Goal: Task Accomplishment & Management: Complete application form

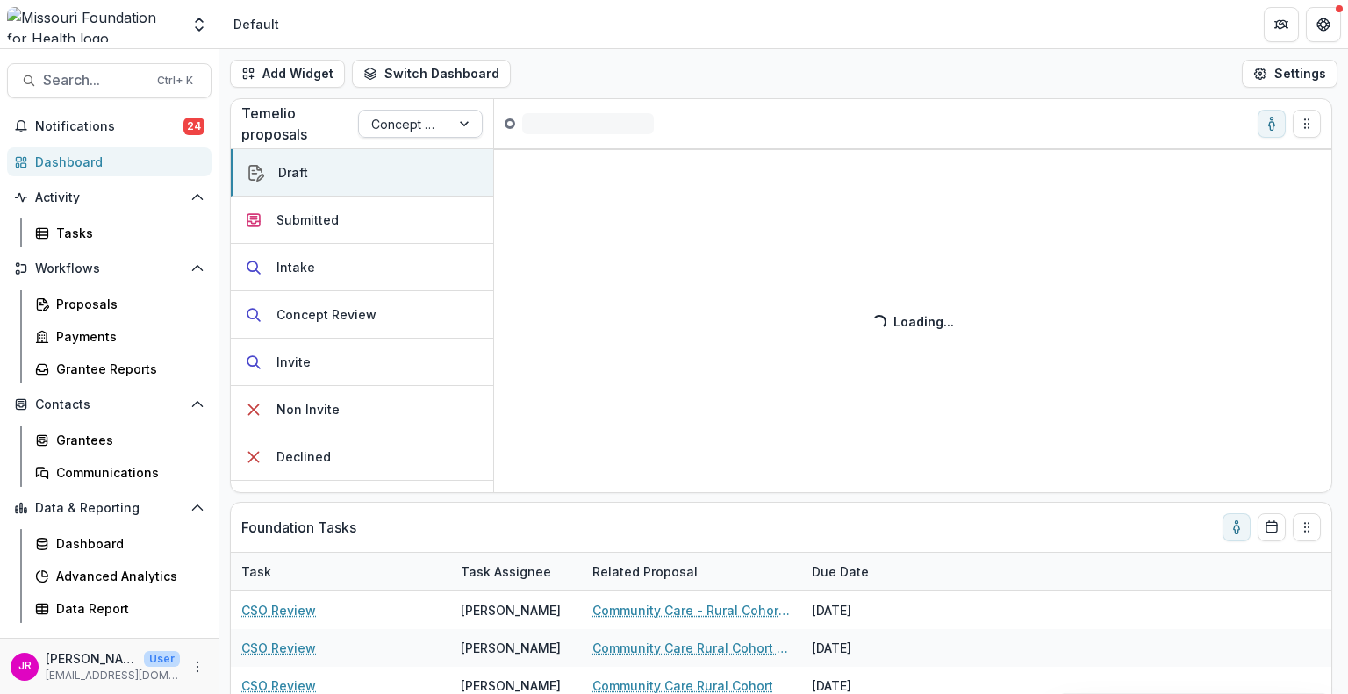
click at [471, 119] on div at bounding box center [466, 124] width 32 height 26
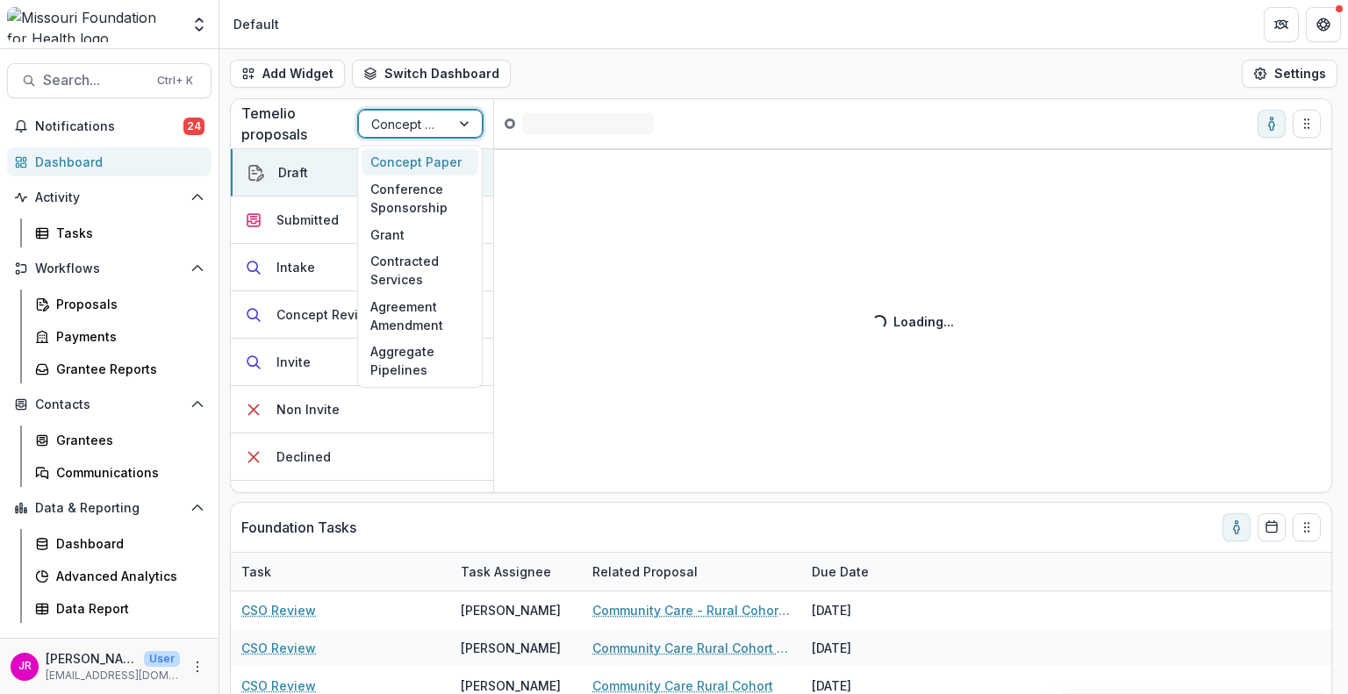
click at [469, 119] on div at bounding box center [466, 124] width 32 height 26
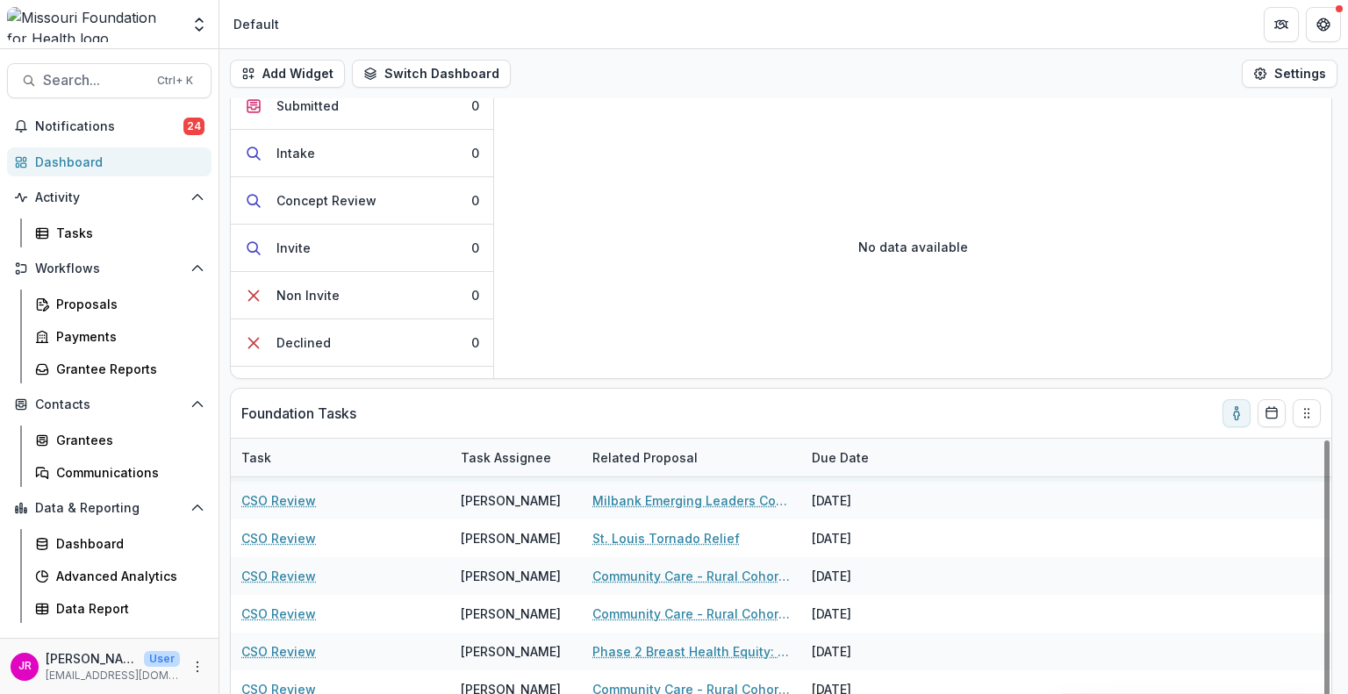
scroll to position [202, 0]
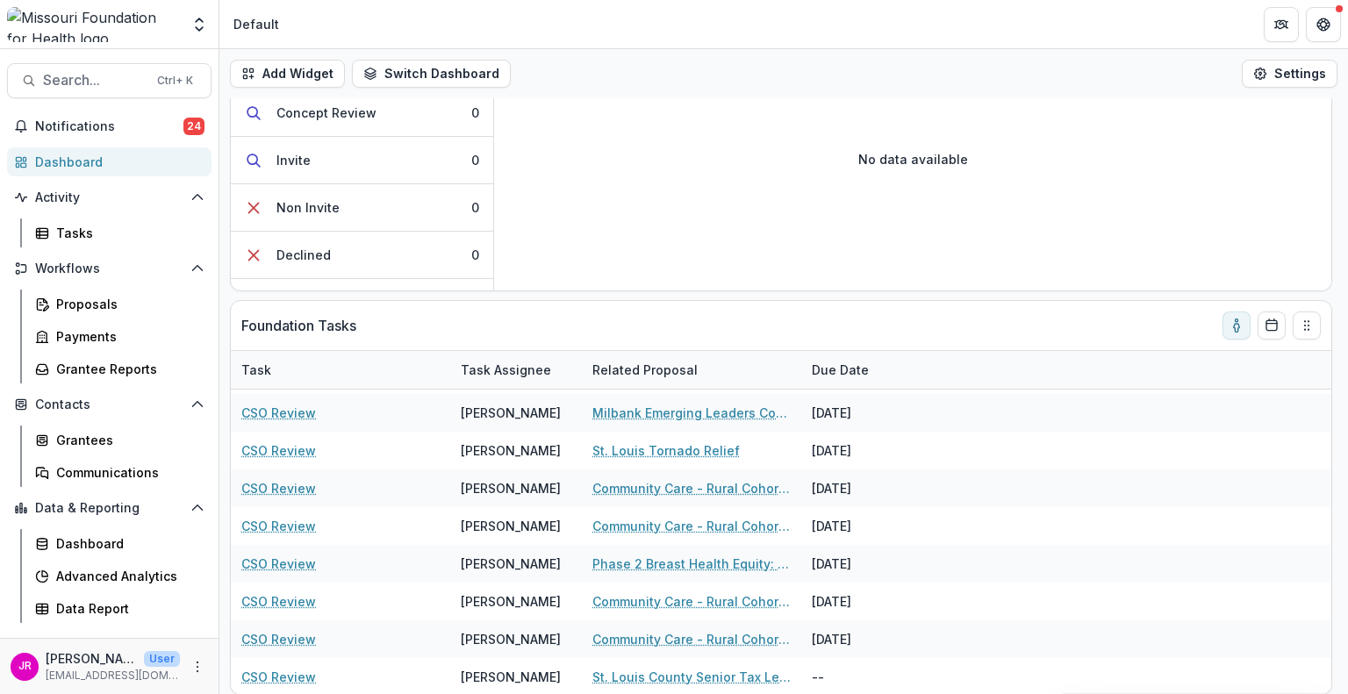
click at [83, 162] on div "Dashboard" at bounding box center [116, 162] width 162 height 18
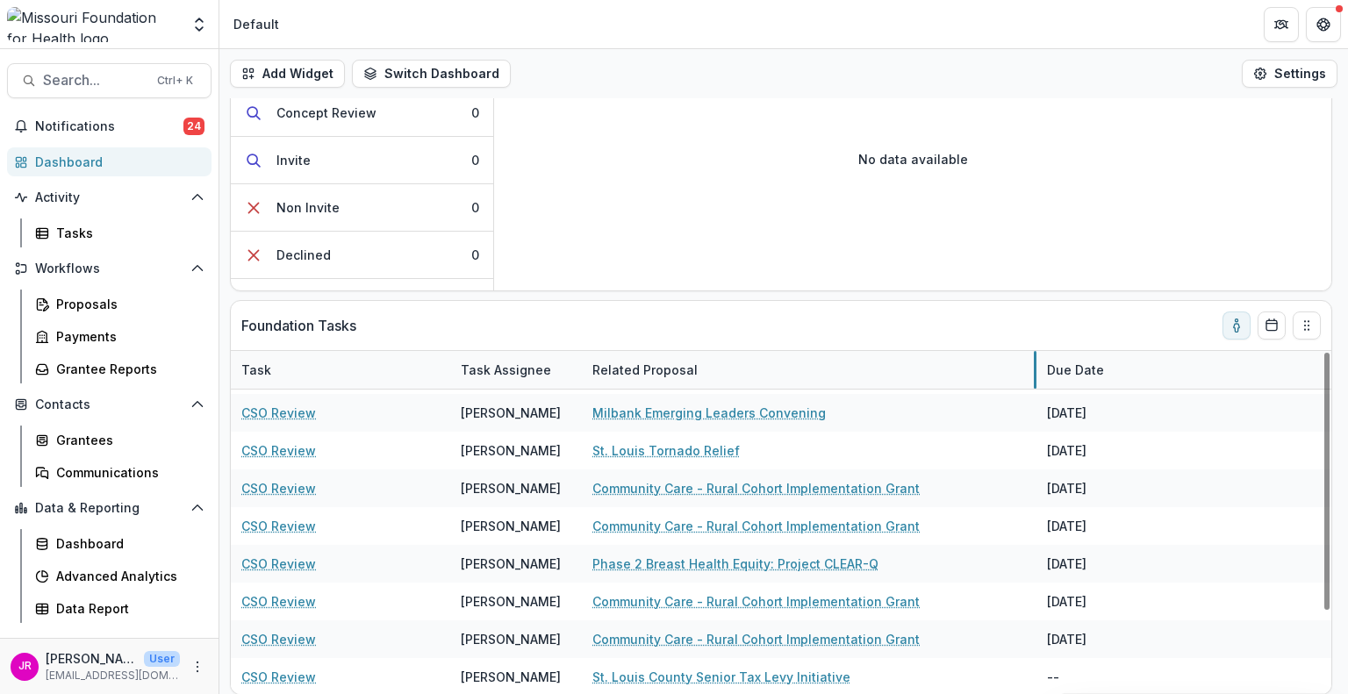
drag, startPoint x: 798, startPoint y: 363, endPoint x: 1033, endPoint y: 354, distance: 235.5
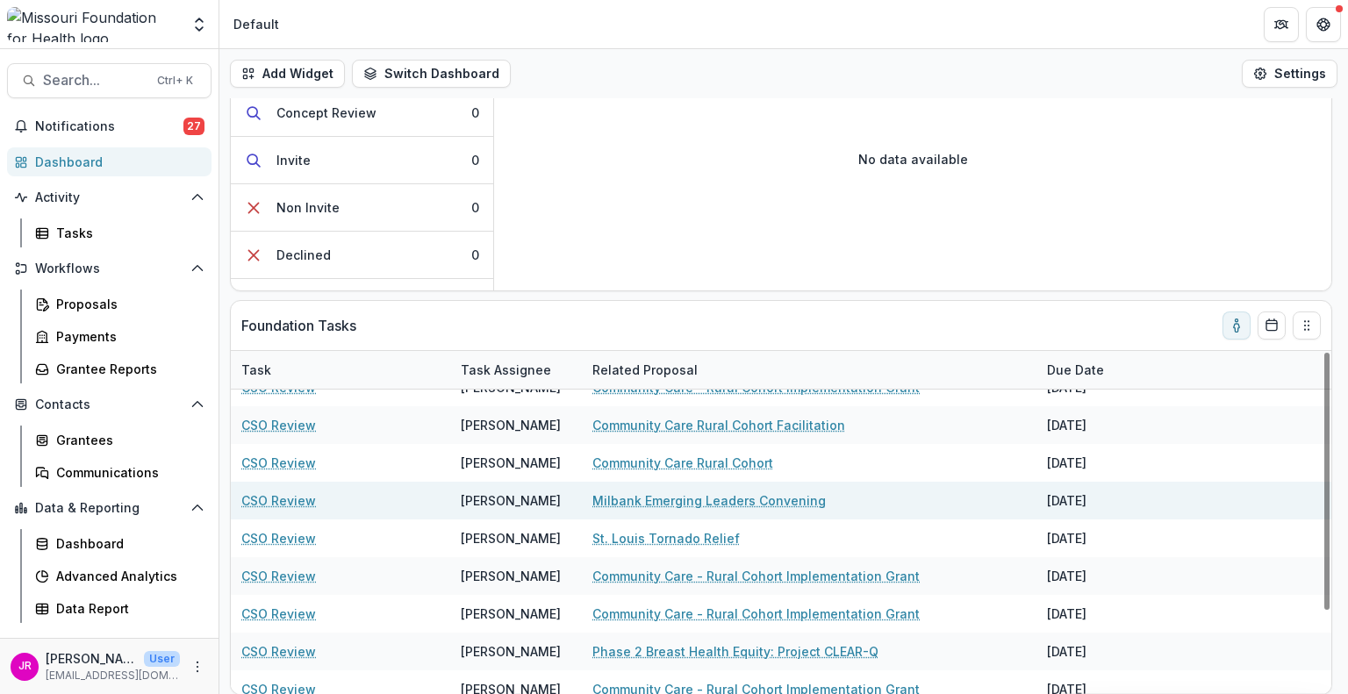
scroll to position [0, 0]
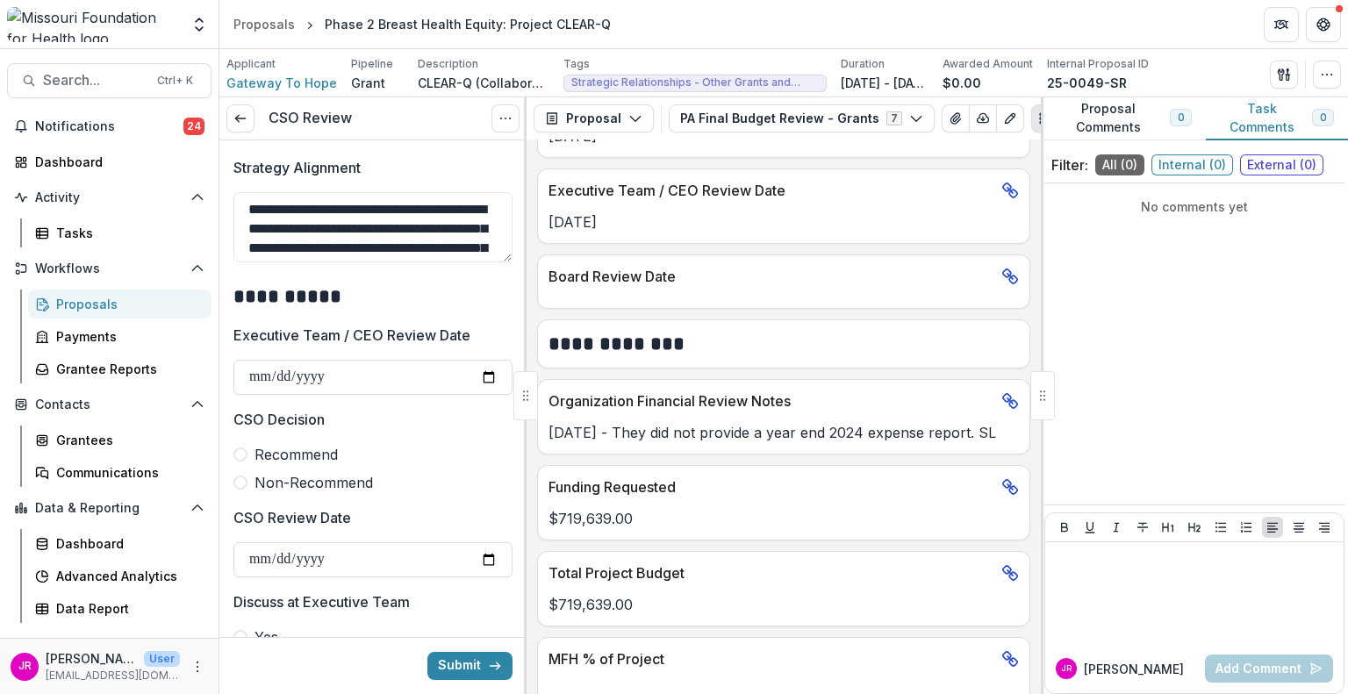
scroll to position [1229, 0]
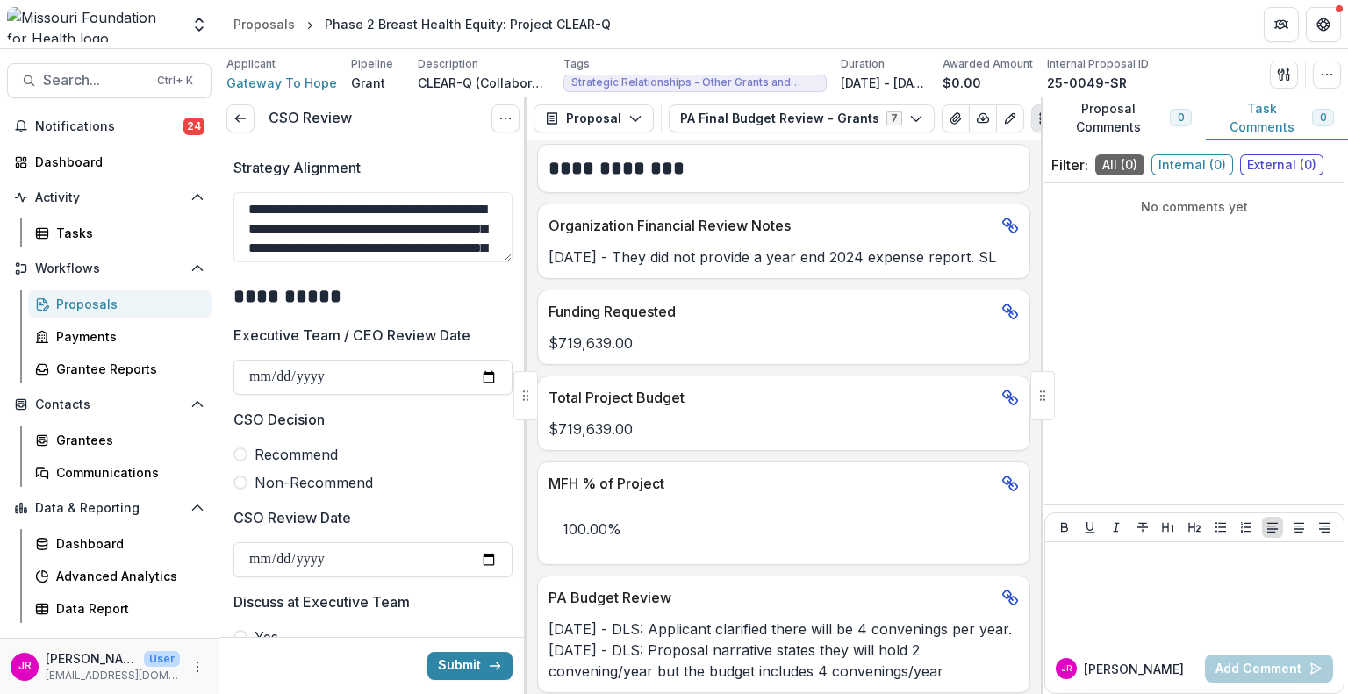
click at [248, 455] on label "Recommend" at bounding box center [373, 454] width 279 height 21
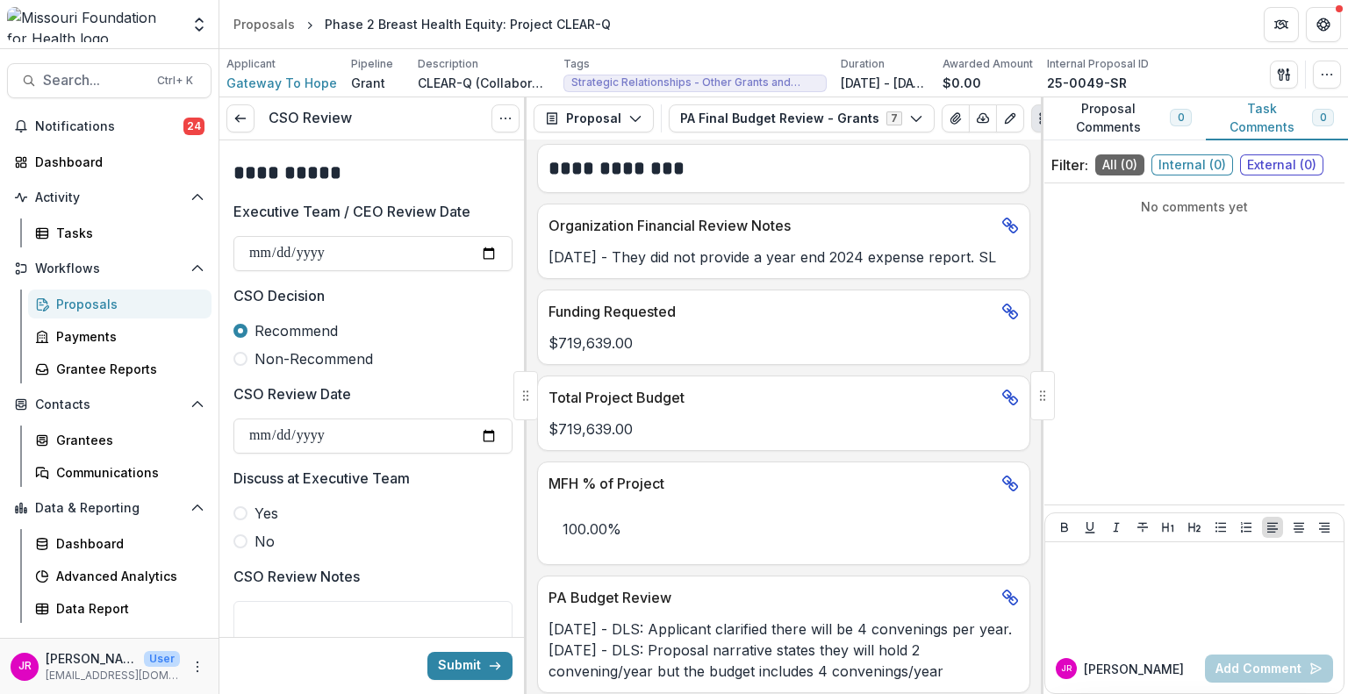
scroll to position [790, 0]
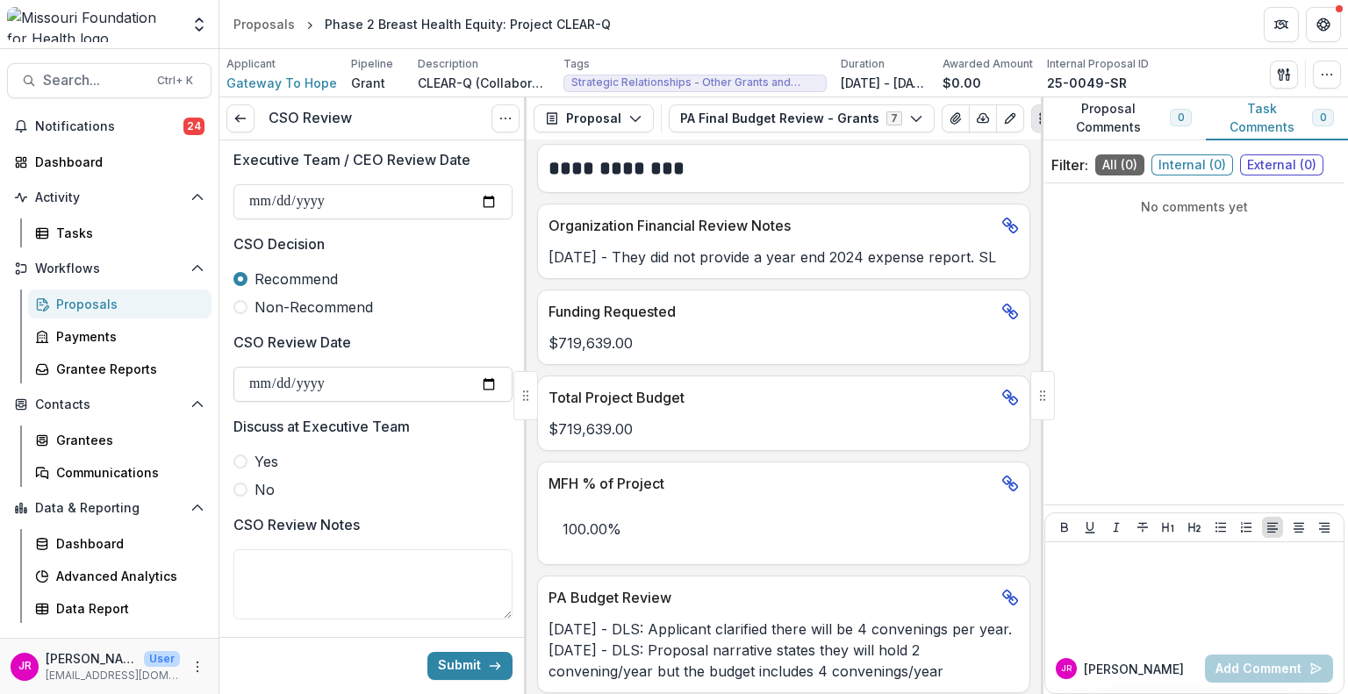
click at [478, 387] on input "CSO Review Date" at bounding box center [373, 384] width 279 height 35
type input "**********"
click at [239, 494] on span at bounding box center [241, 490] width 14 height 14
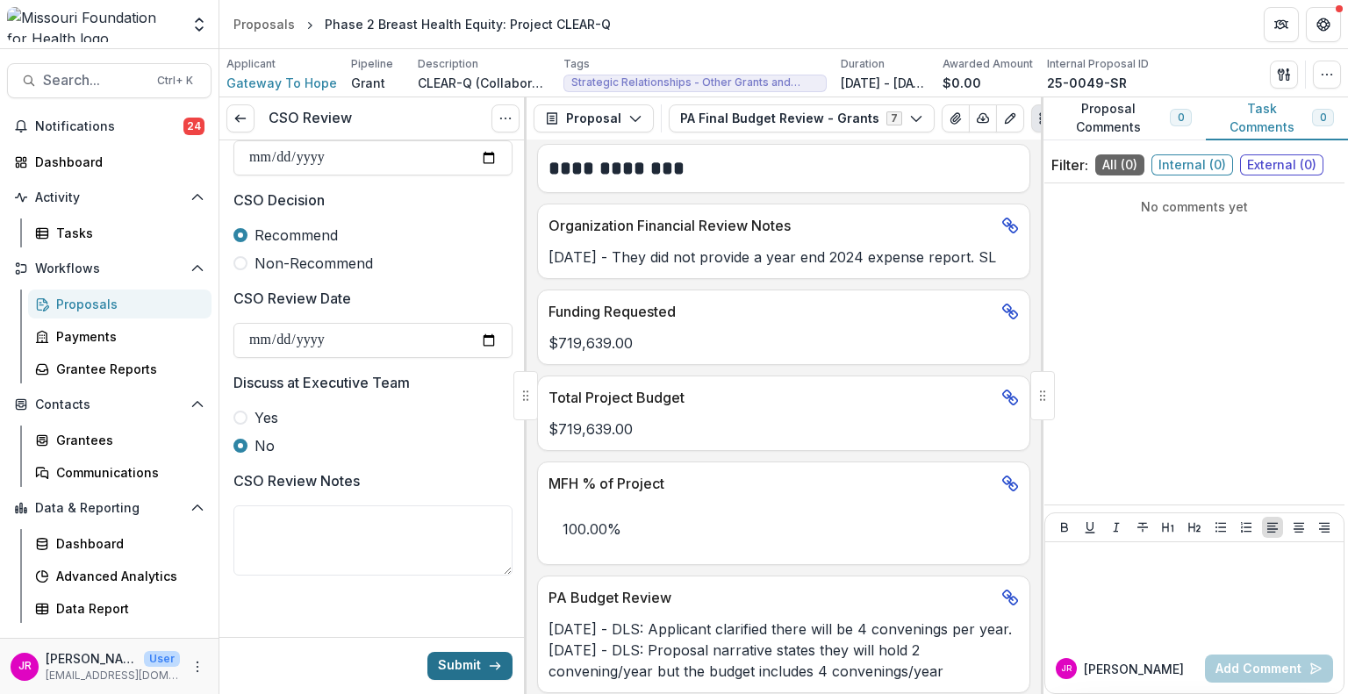
click at [463, 669] on button "Submit" at bounding box center [470, 666] width 85 height 28
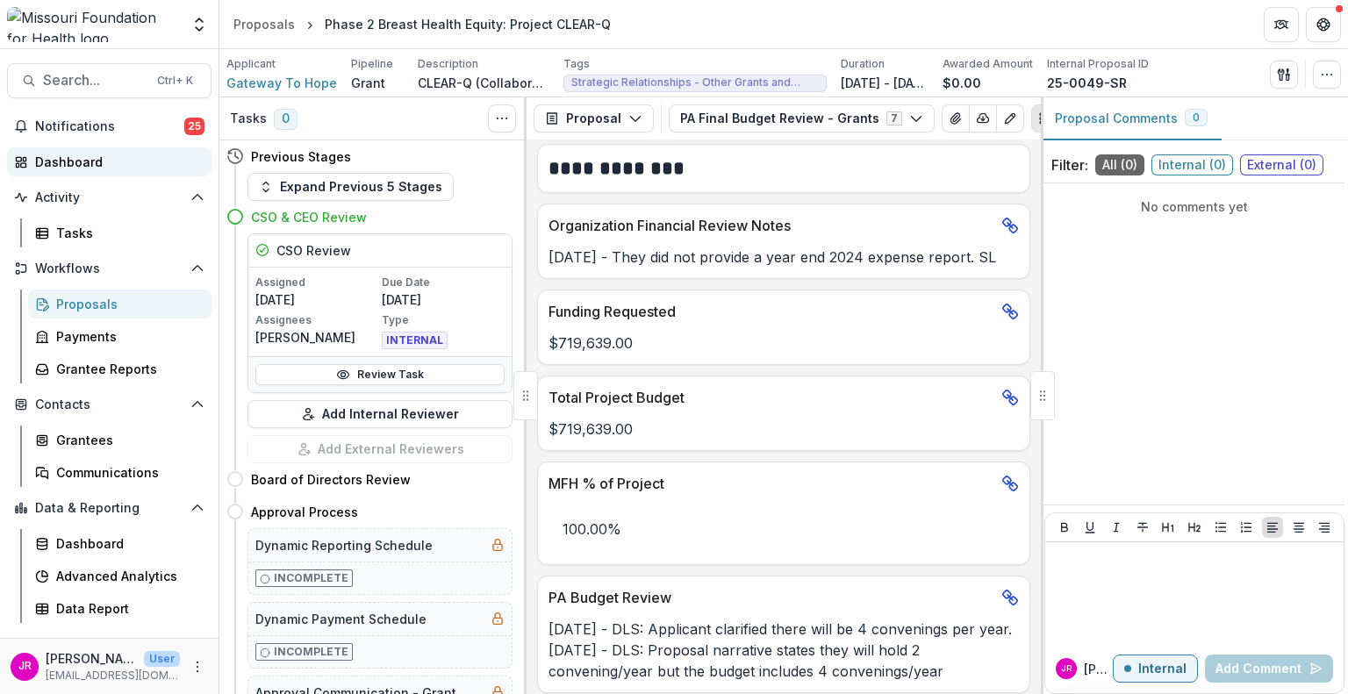
click at [67, 168] on div "Dashboard" at bounding box center [116, 162] width 162 height 18
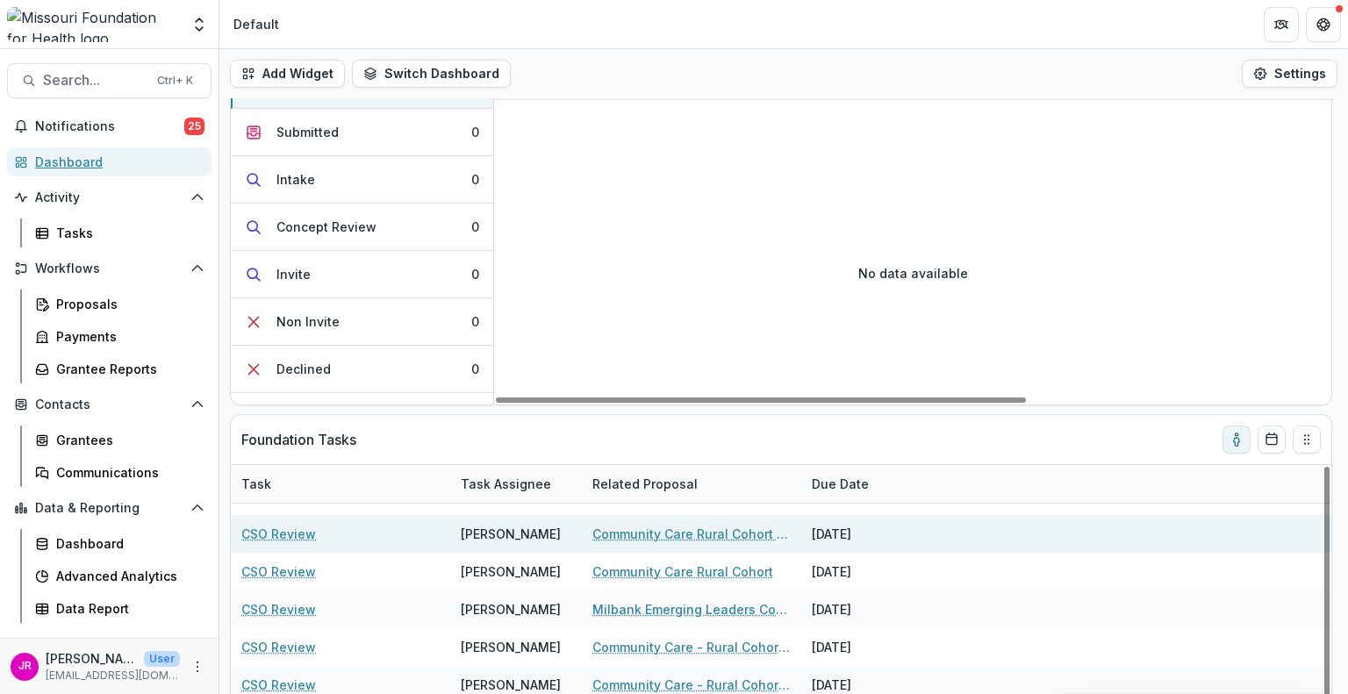
scroll to position [34, 0]
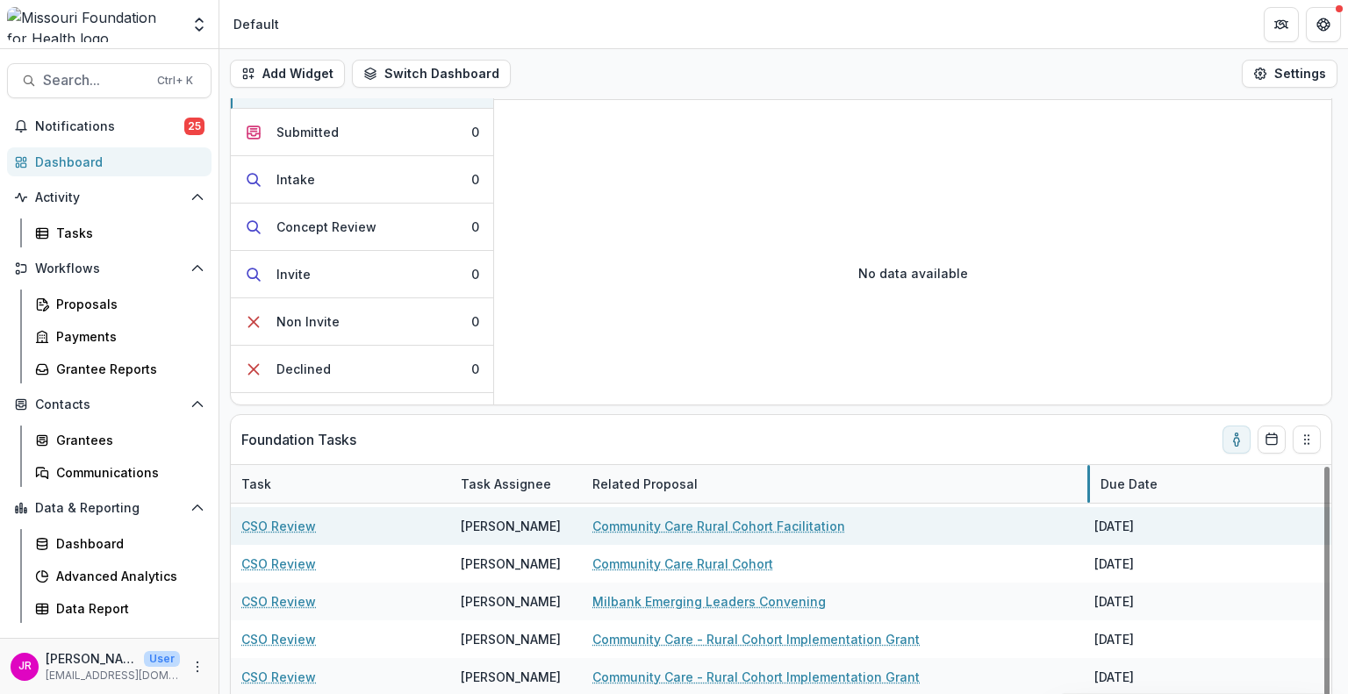
drag, startPoint x: 798, startPoint y: 492, endPoint x: 1087, endPoint y: 512, distance: 289.5
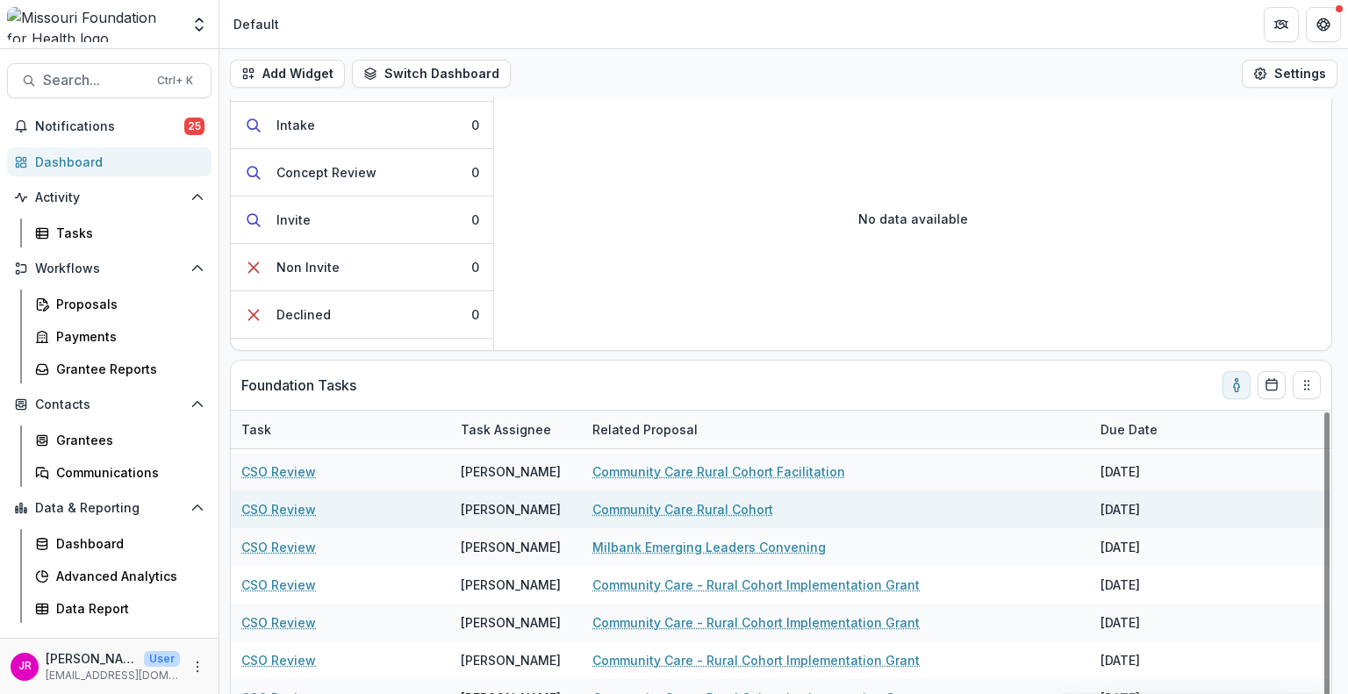
scroll to position [202, 0]
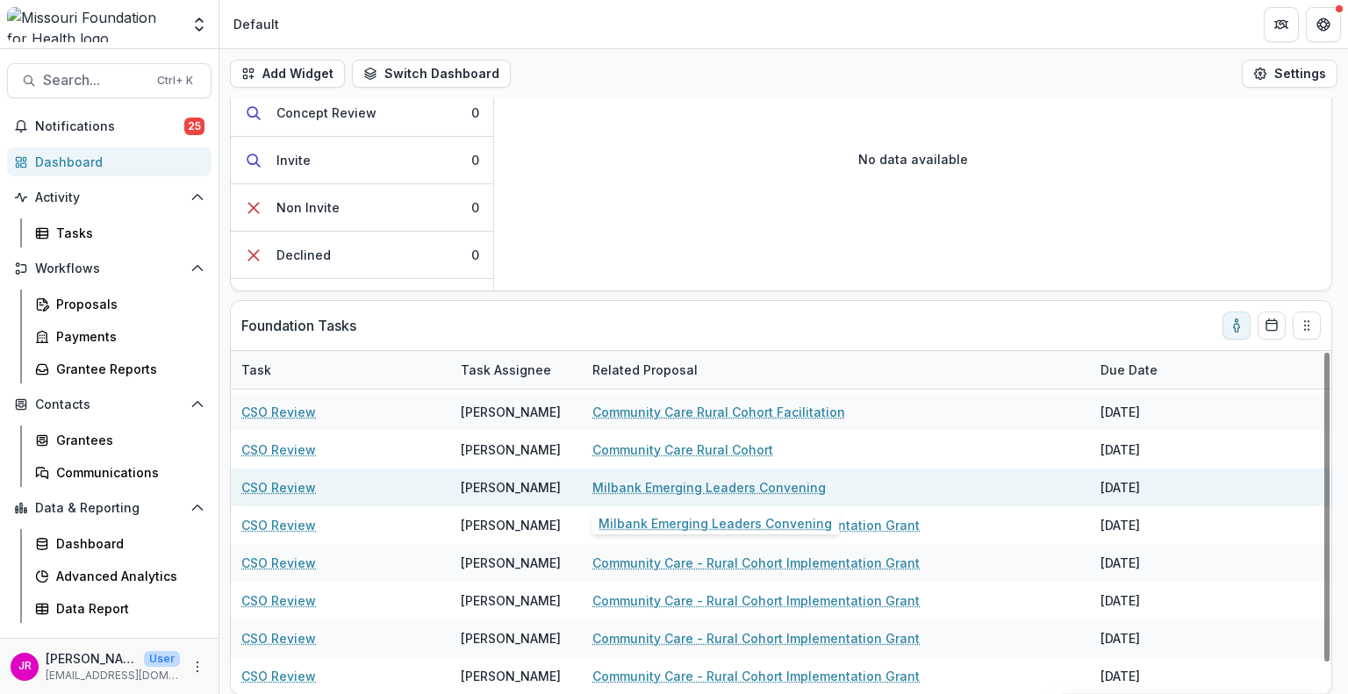
click at [717, 480] on link "Milbank Emerging Leaders Convening" at bounding box center [710, 487] width 234 height 18
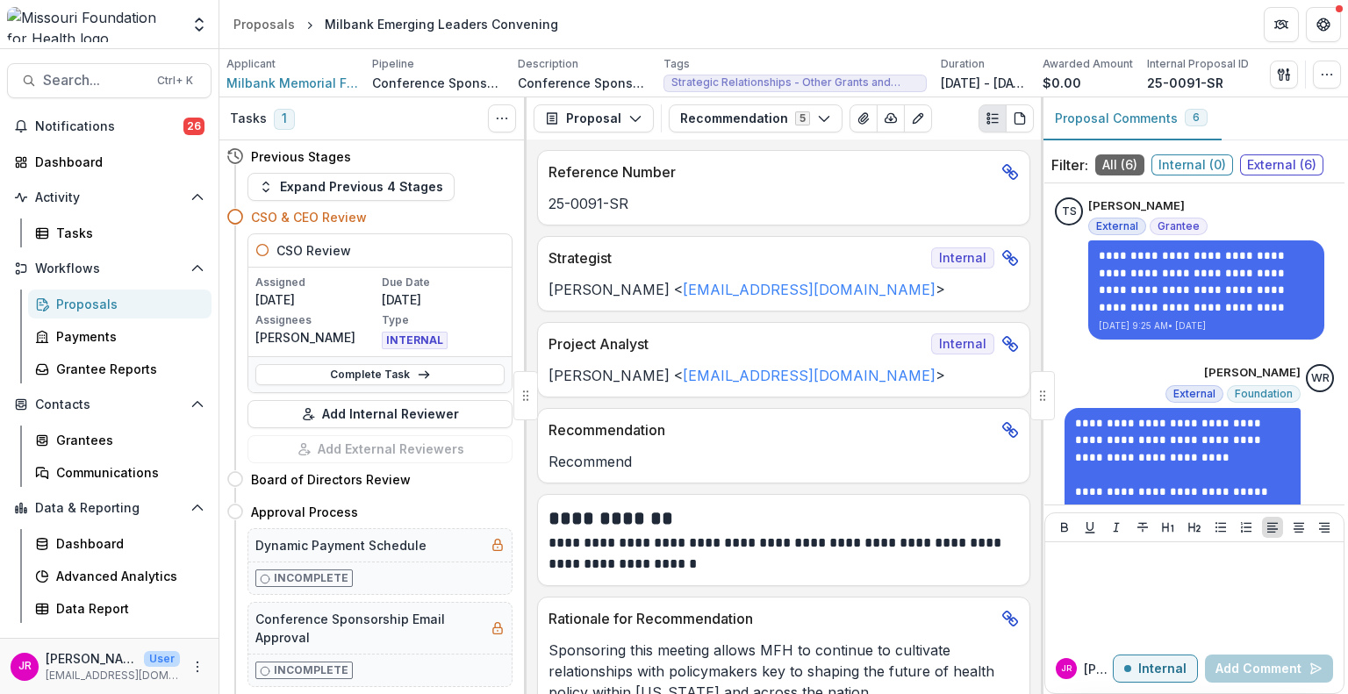
scroll to position [88, 0]
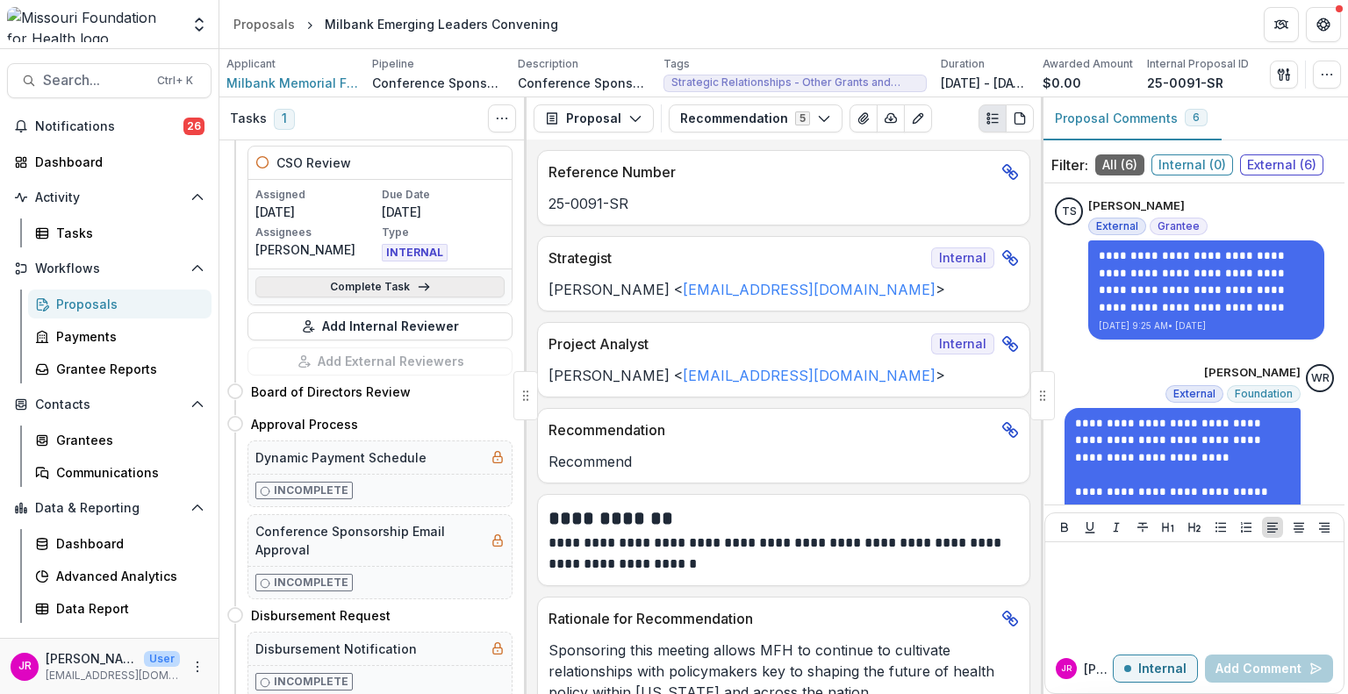
click at [380, 291] on link "Complete Task" at bounding box center [379, 287] width 249 height 21
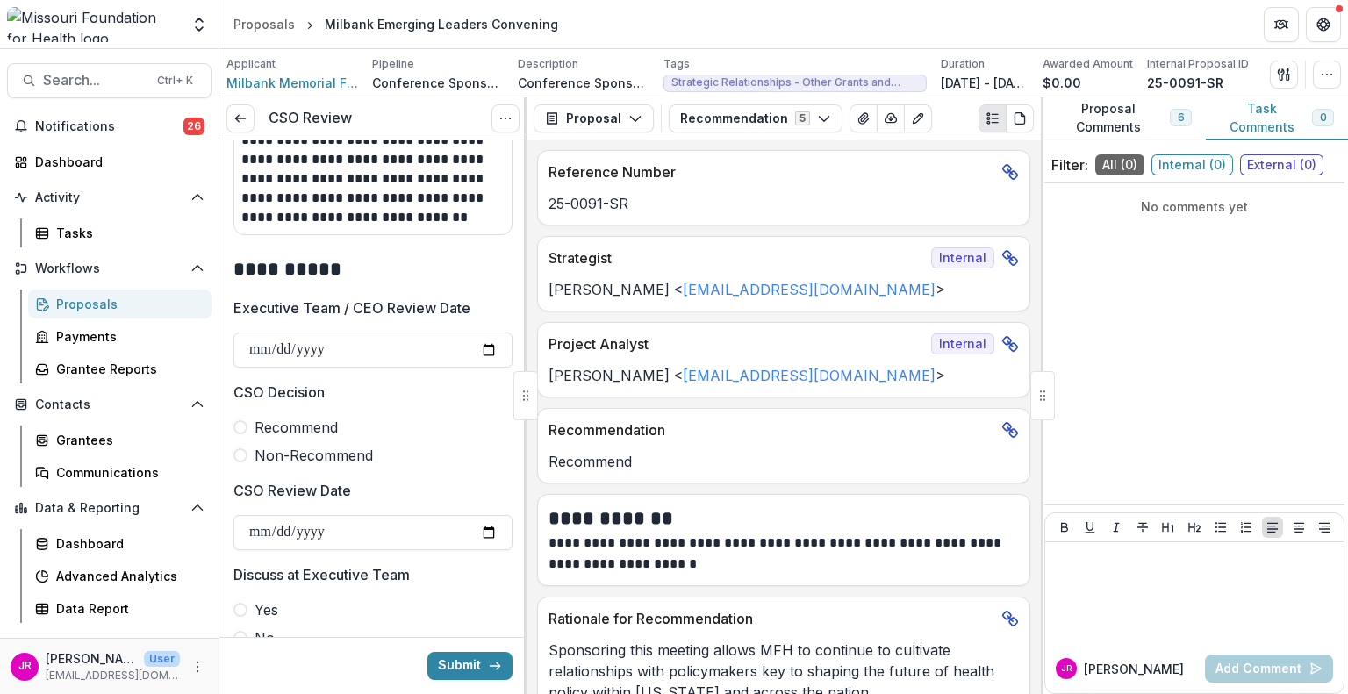
scroll to position [1141, 0]
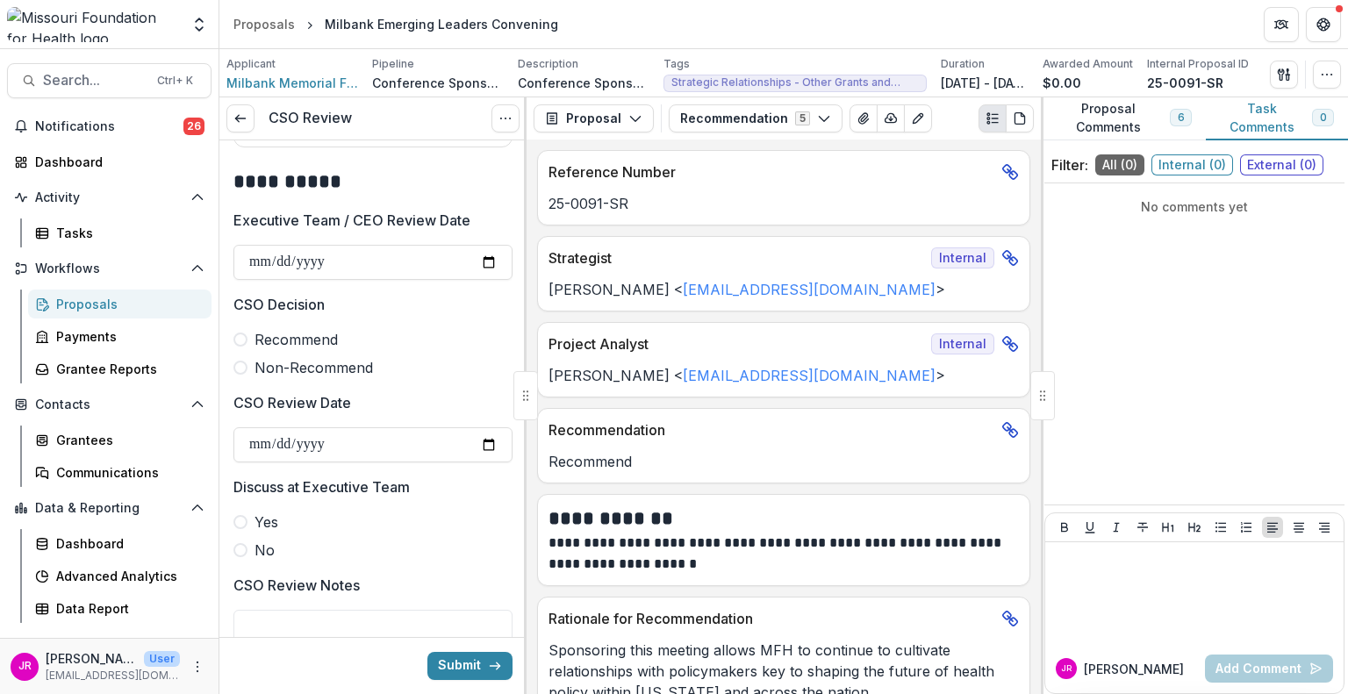
click at [242, 341] on span at bounding box center [241, 340] width 14 height 14
click at [485, 439] on input "CSO Review Date" at bounding box center [373, 445] width 279 height 35
type input "**********"
click at [243, 551] on span at bounding box center [241, 550] width 14 height 14
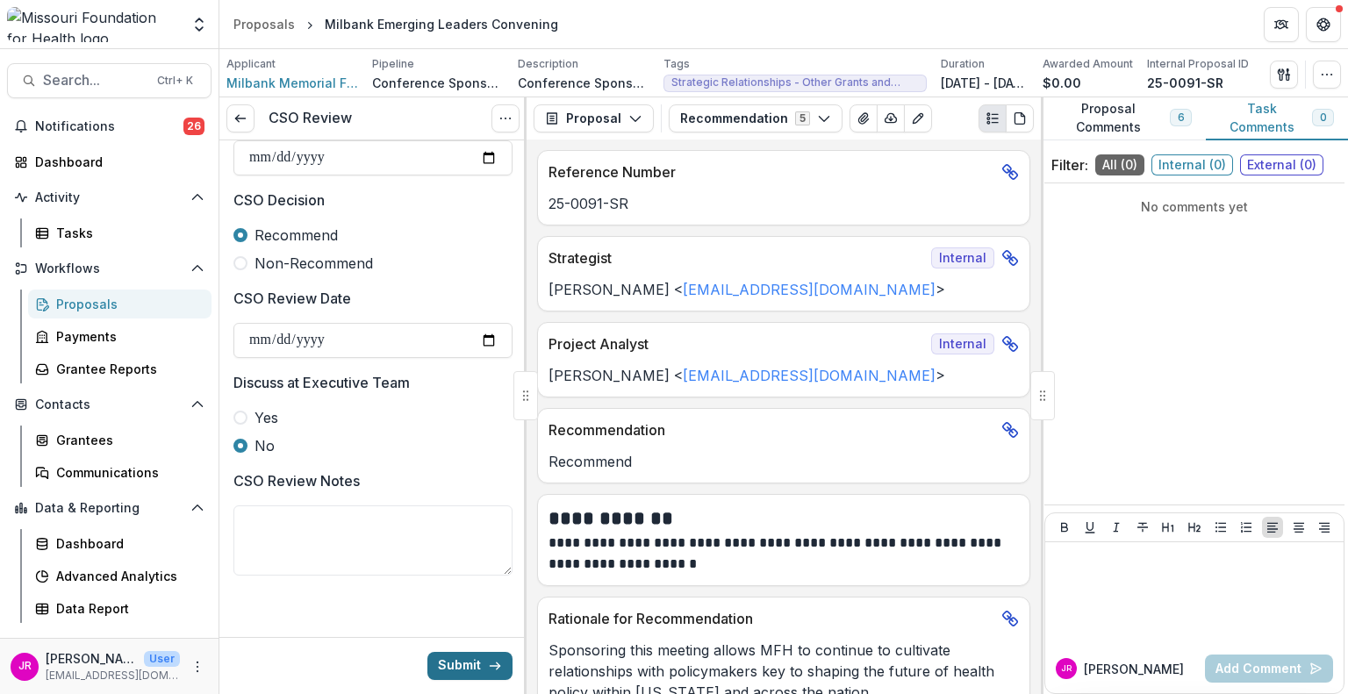
click at [446, 663] on button "Submit" at bounding box center [470, 666] width 85 height 28
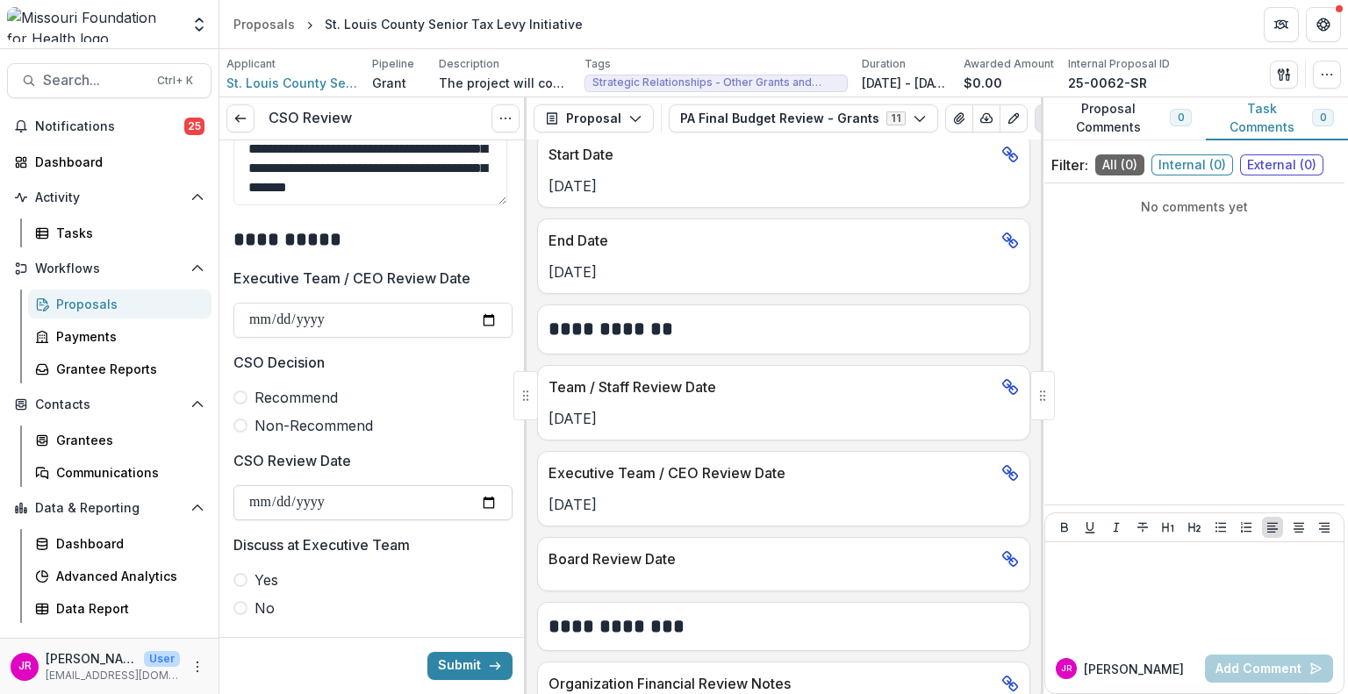
scroll to position [702, 0]
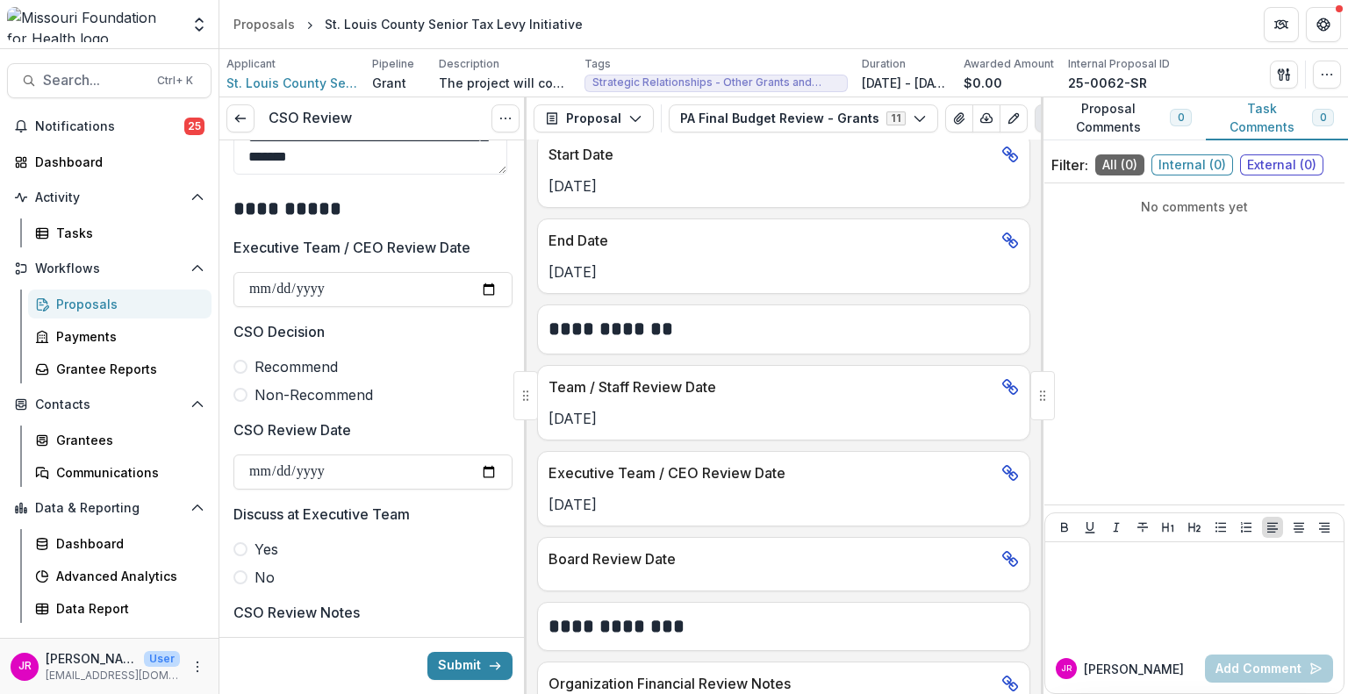
click at [241, 367] on span at bounding box center [241, 367] width 14 height 14
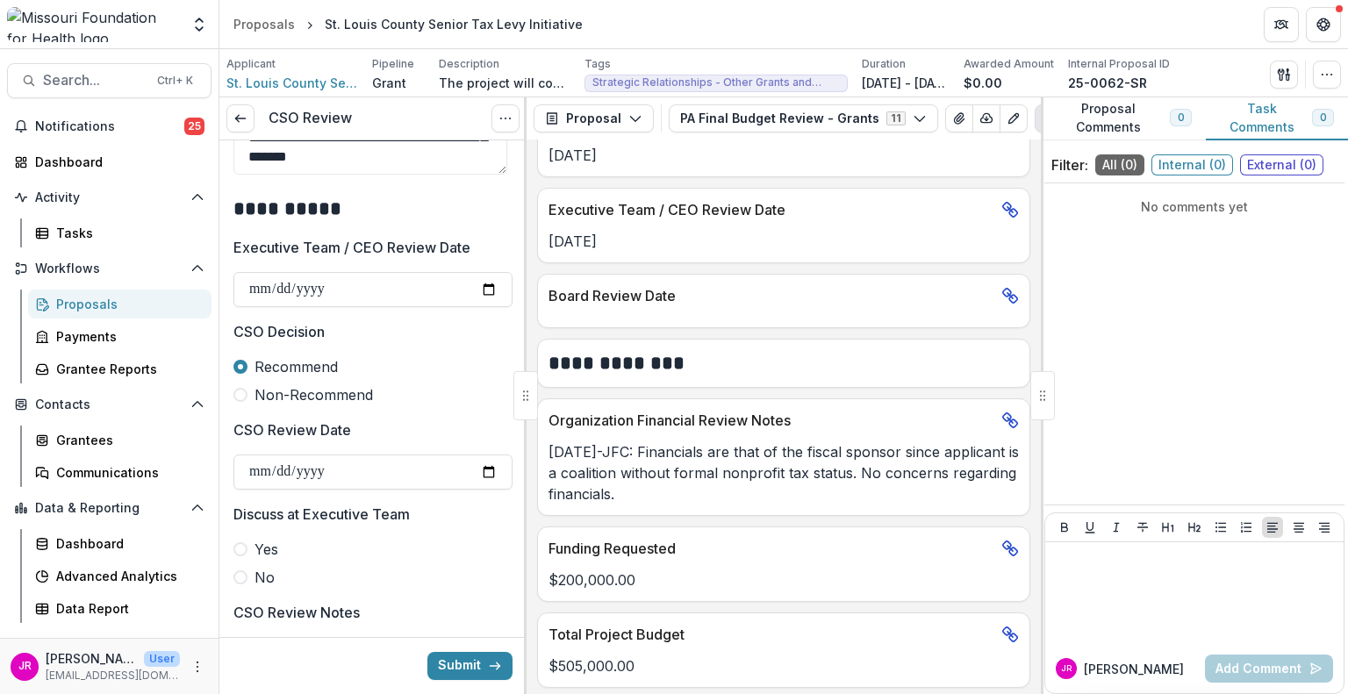
scroll to position [1317, 0]
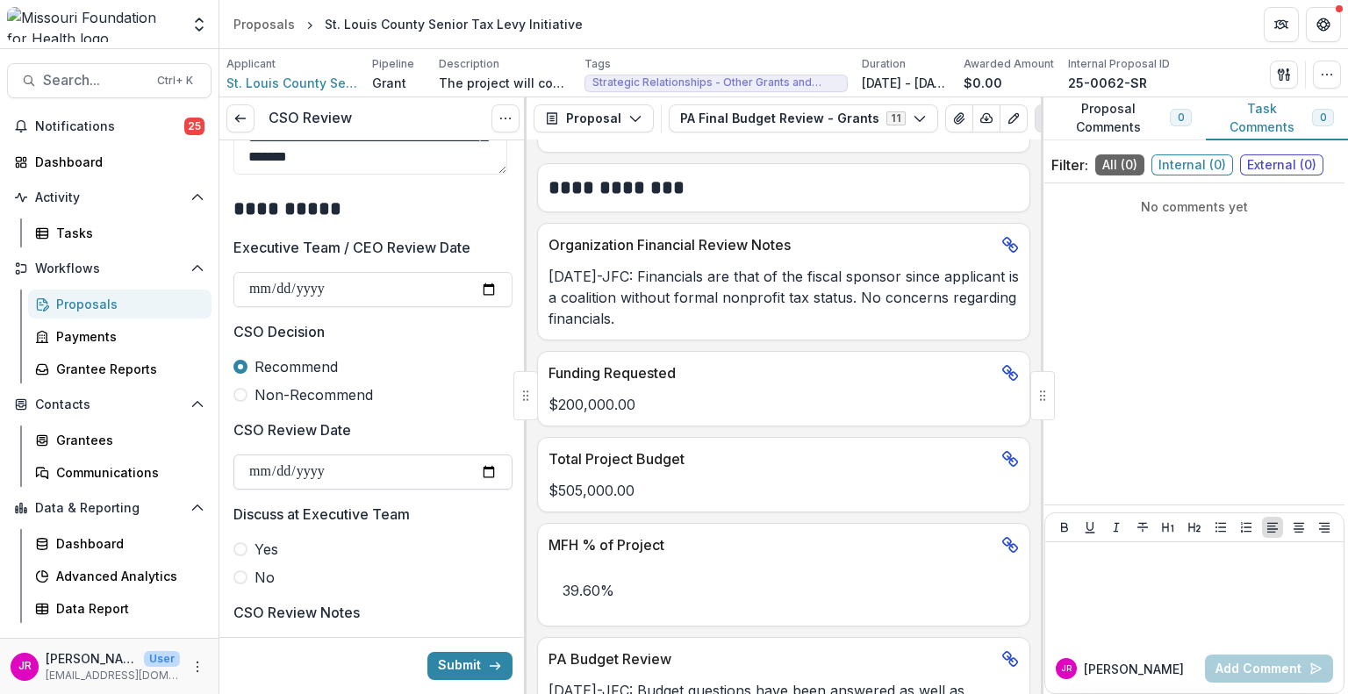
click at [479, 474] on input "CSO Review Date" at bounding box center [373, 472] width 279 height 35
type input "**********"
click at [242, 575] on span at bounding box center [241, 578] width 14 height 14
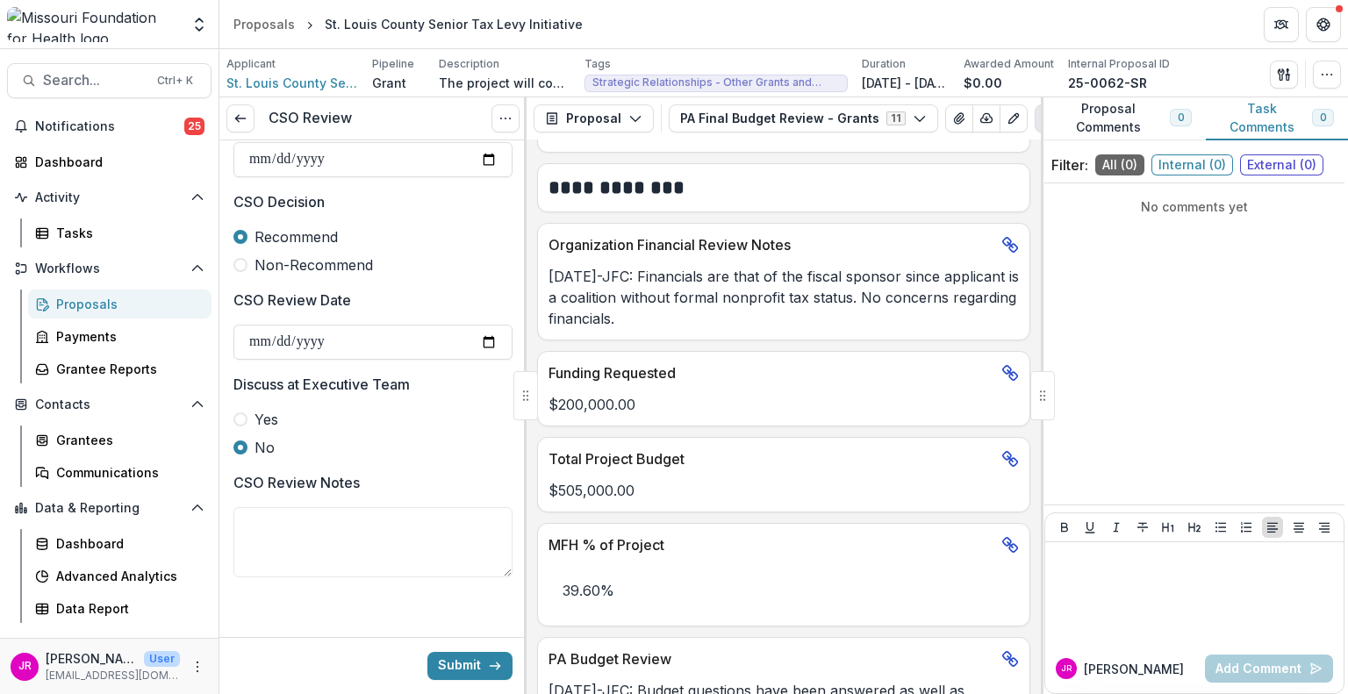
scroll to position [834, 0]
click at [467, 662] on button "Submit" at bounding box center [470, 666] width 85 height 28
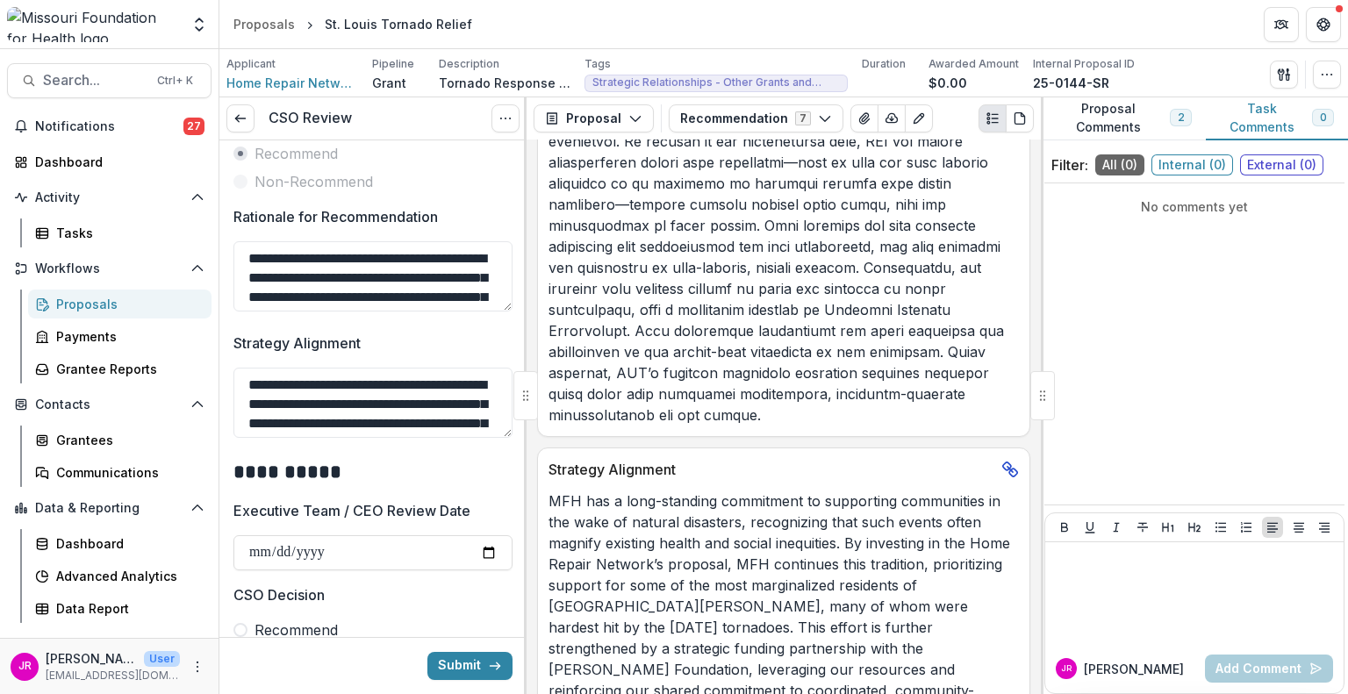
scroll to position [679, 0]
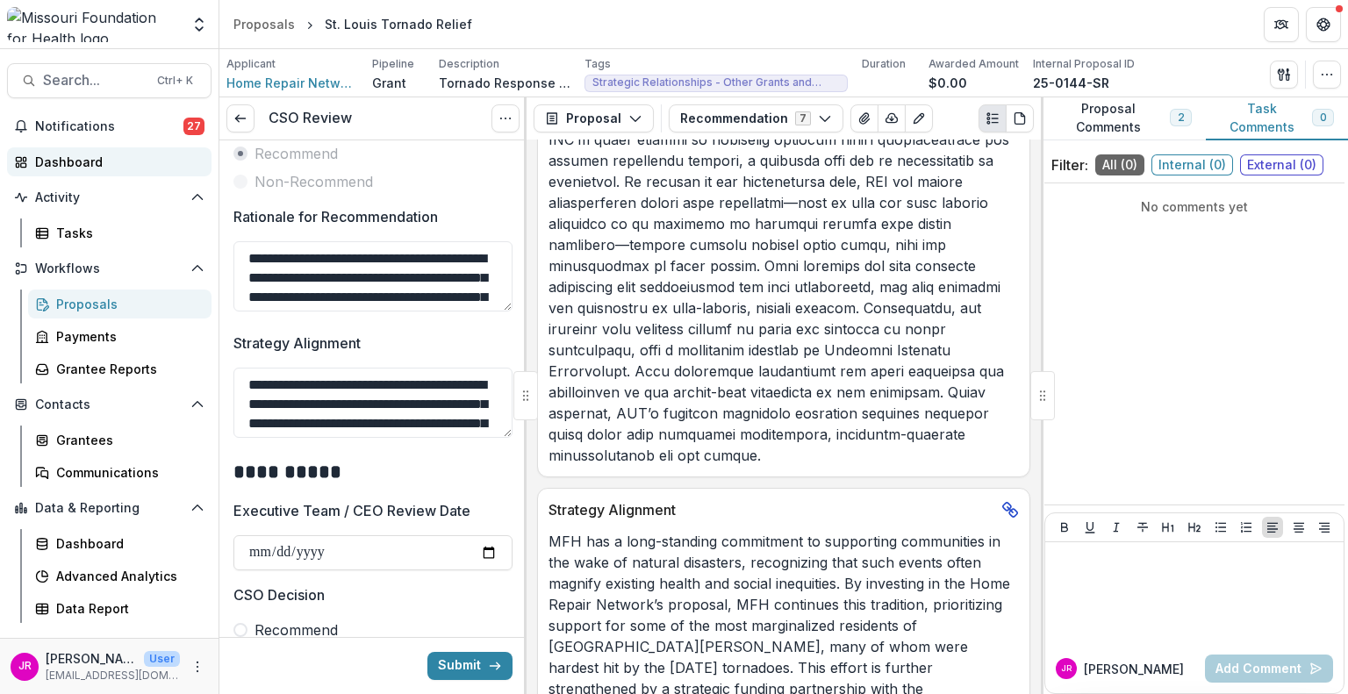
click at [81, 153] on div "Dashboard" at bounding box center [116, 162] width 162 height 18
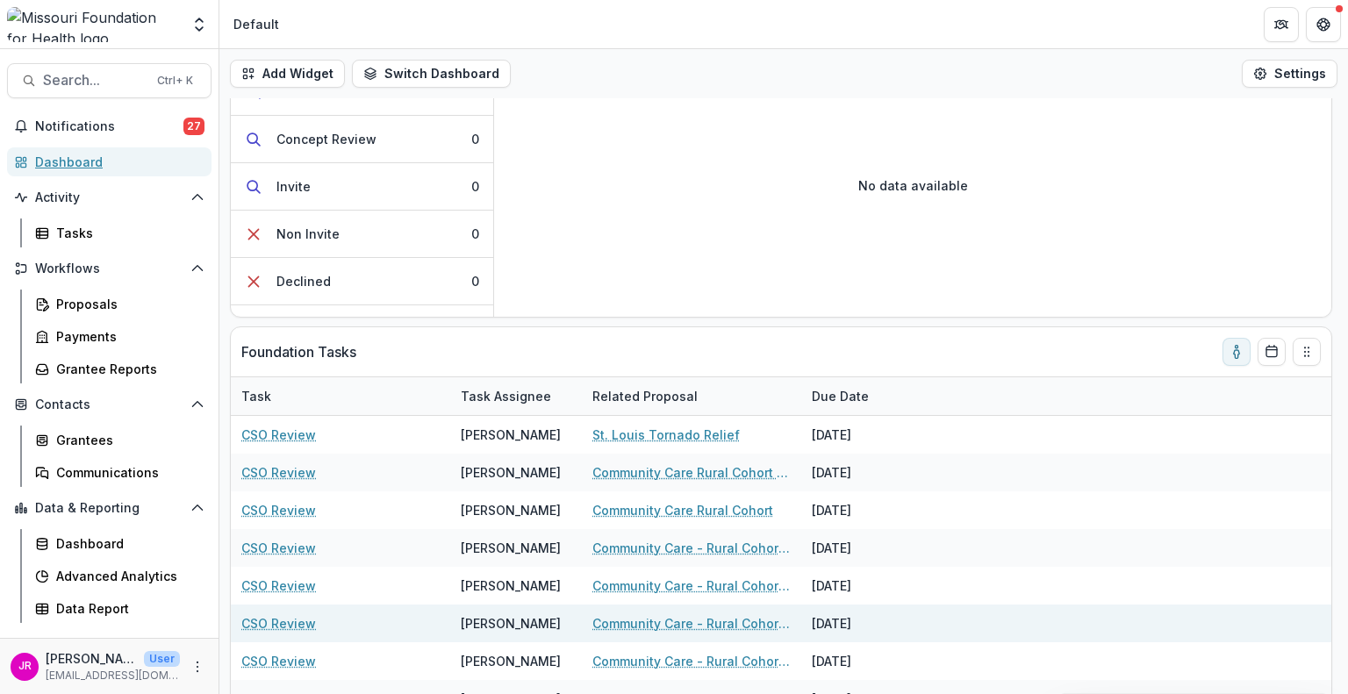
scroll to position [202, 0]
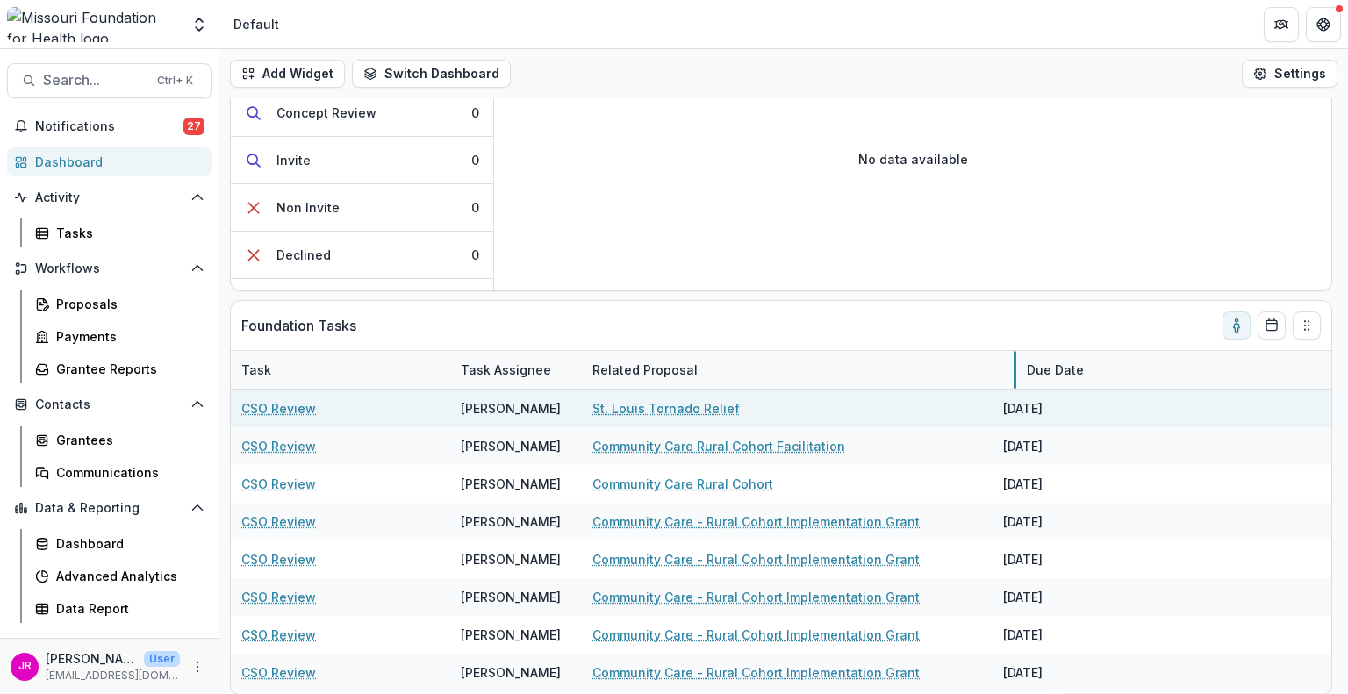
drag, startPoint x: 799, startPoint y: 368, endPoint x: 1044, endPoint y: 413, distance: 249.1
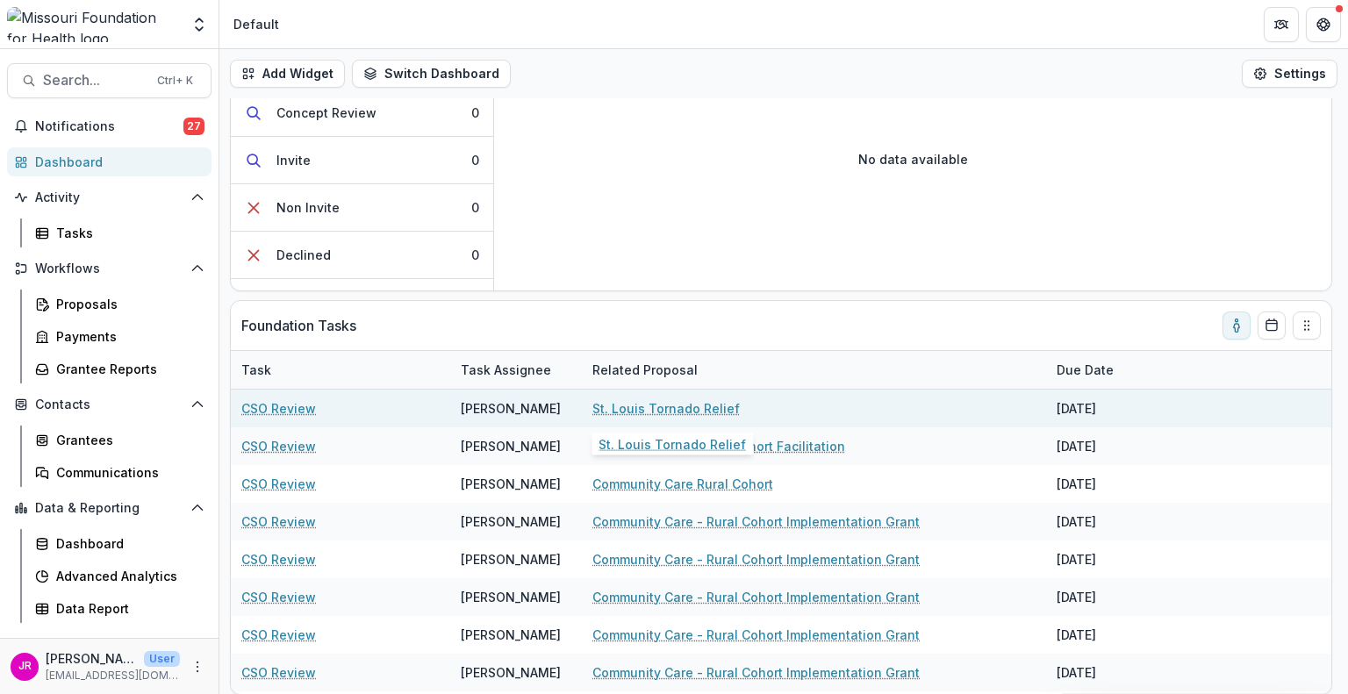
click at [681, 402] on link "St. Louis Tornado Relief" at bounding box center [666, 408] width 147 height 18
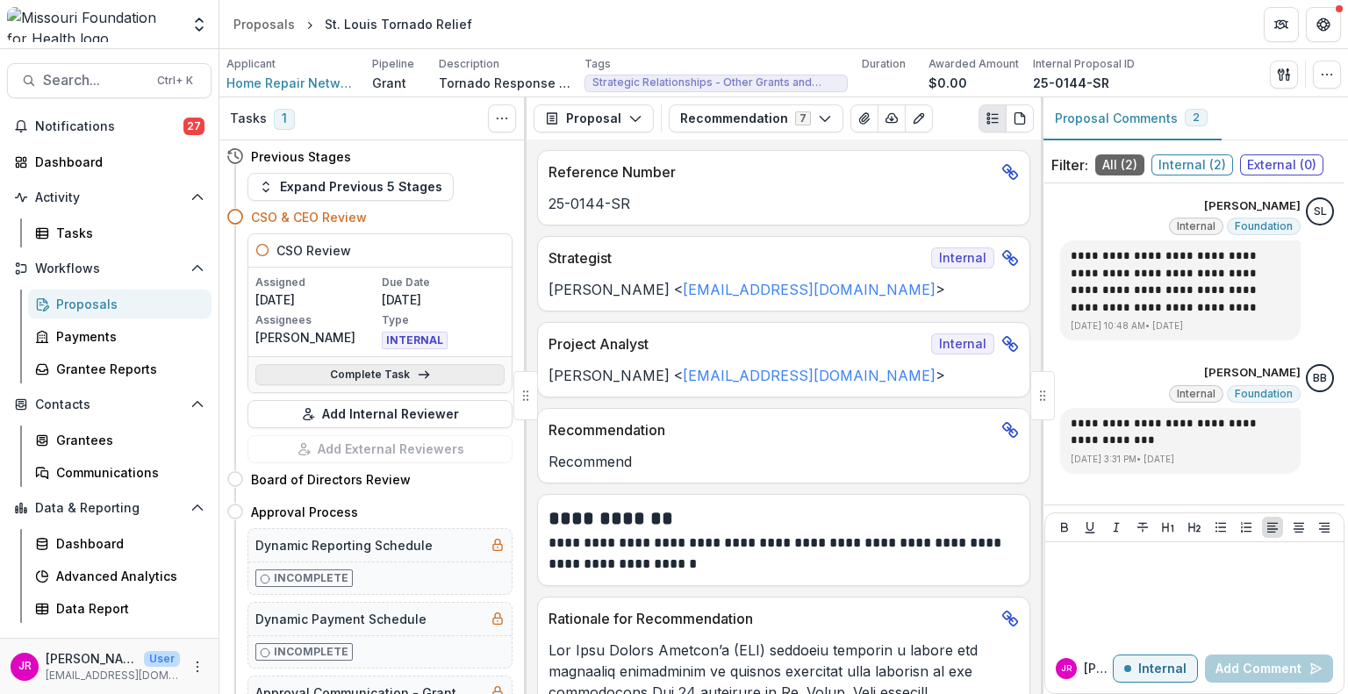
click at [400, 375] on link "Complete Task" at bounding box center [379, 374] width 249 height 21
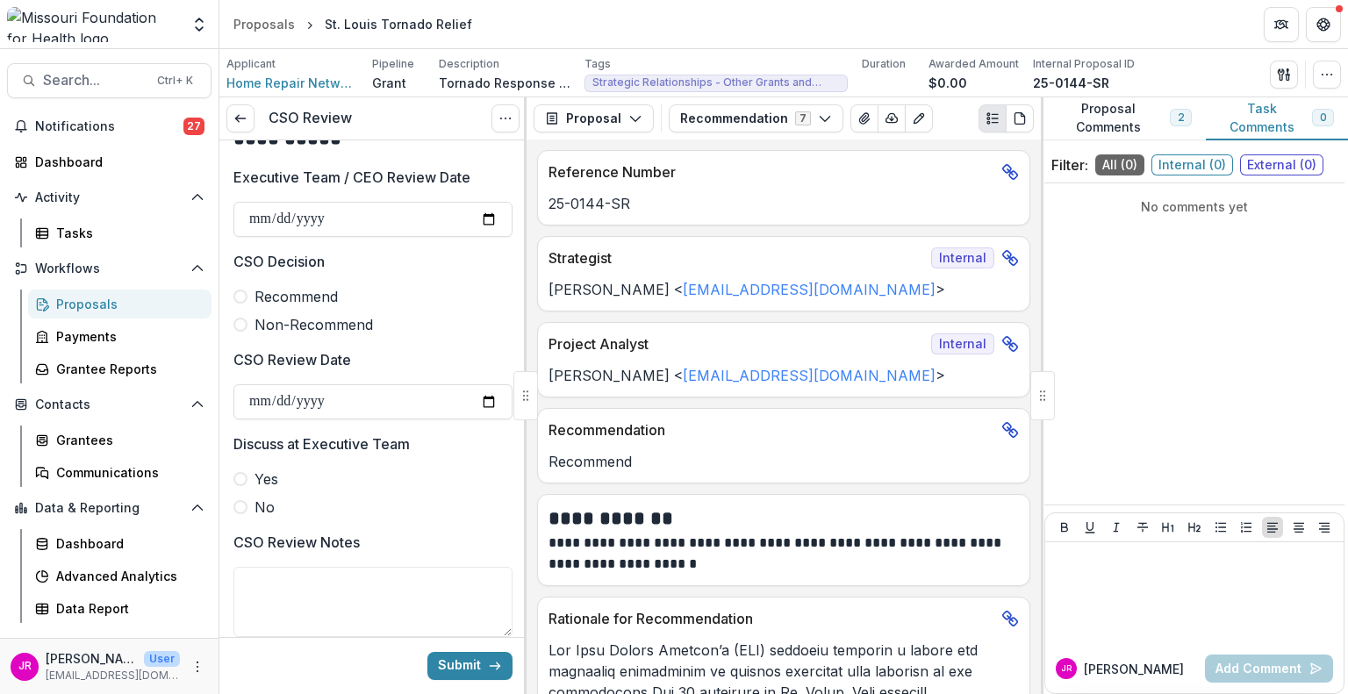
scroll to position [746, 0]
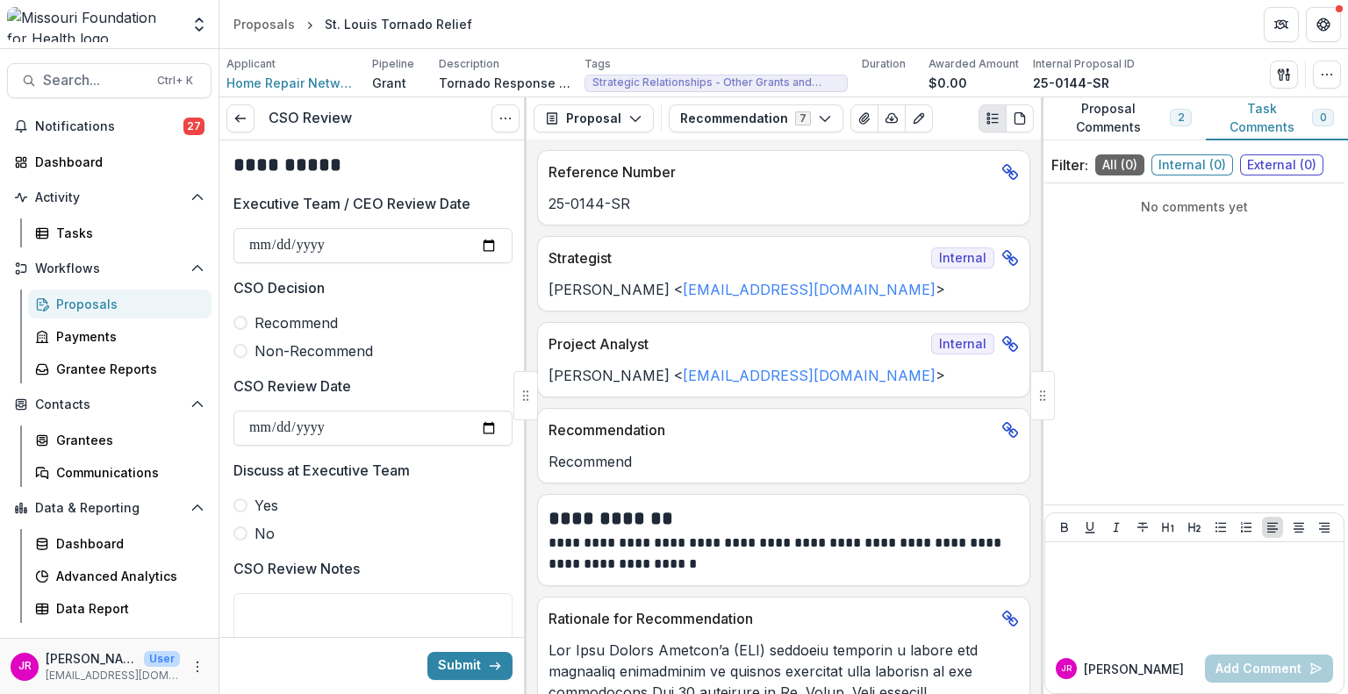
click at [236, 326] on span at bounding box center [241, 323] width 14 height 14
click at [482, 433] on input "CSO Review Date" at bounding box center [373, 428] width 279 height 35
type input "**********"
click at [246, 540] on label "No" at bounding box center [373, 533] width 279 height 21
click at [447, 660] on button "Submit" at bounding box center [470, 666] width 85 height 28
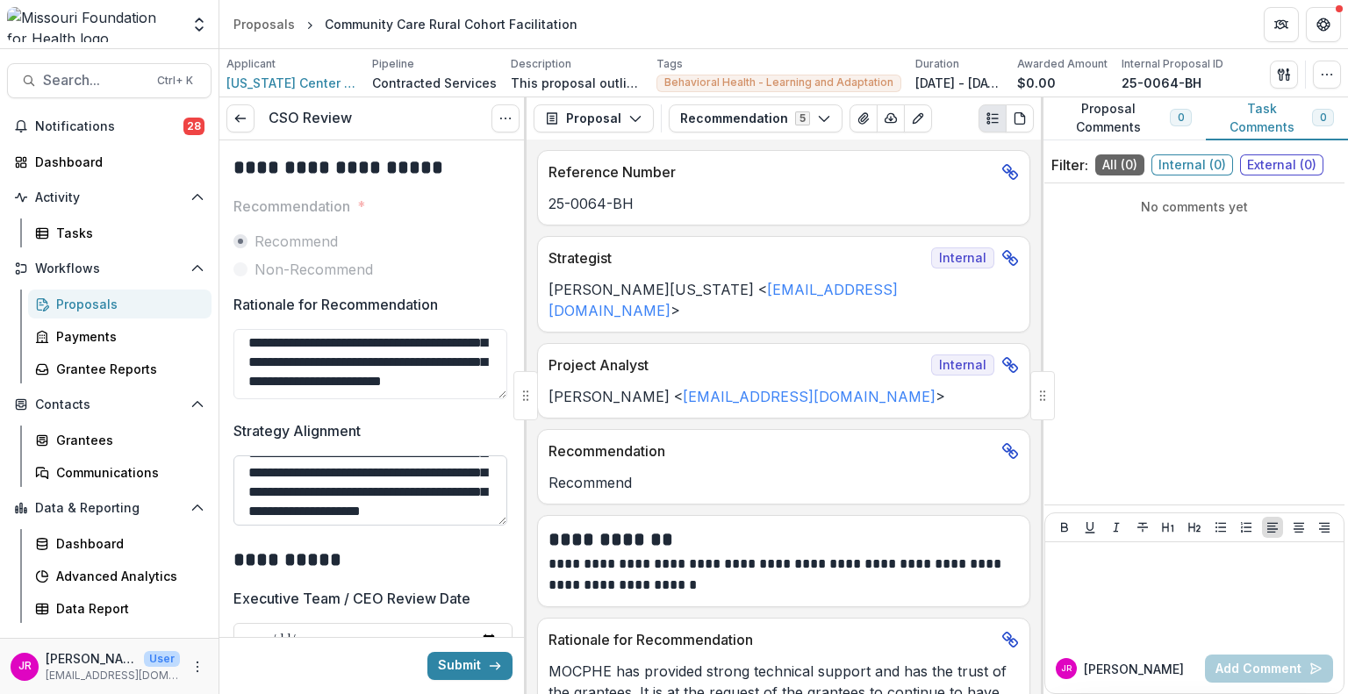
scroll to position [61, 0]
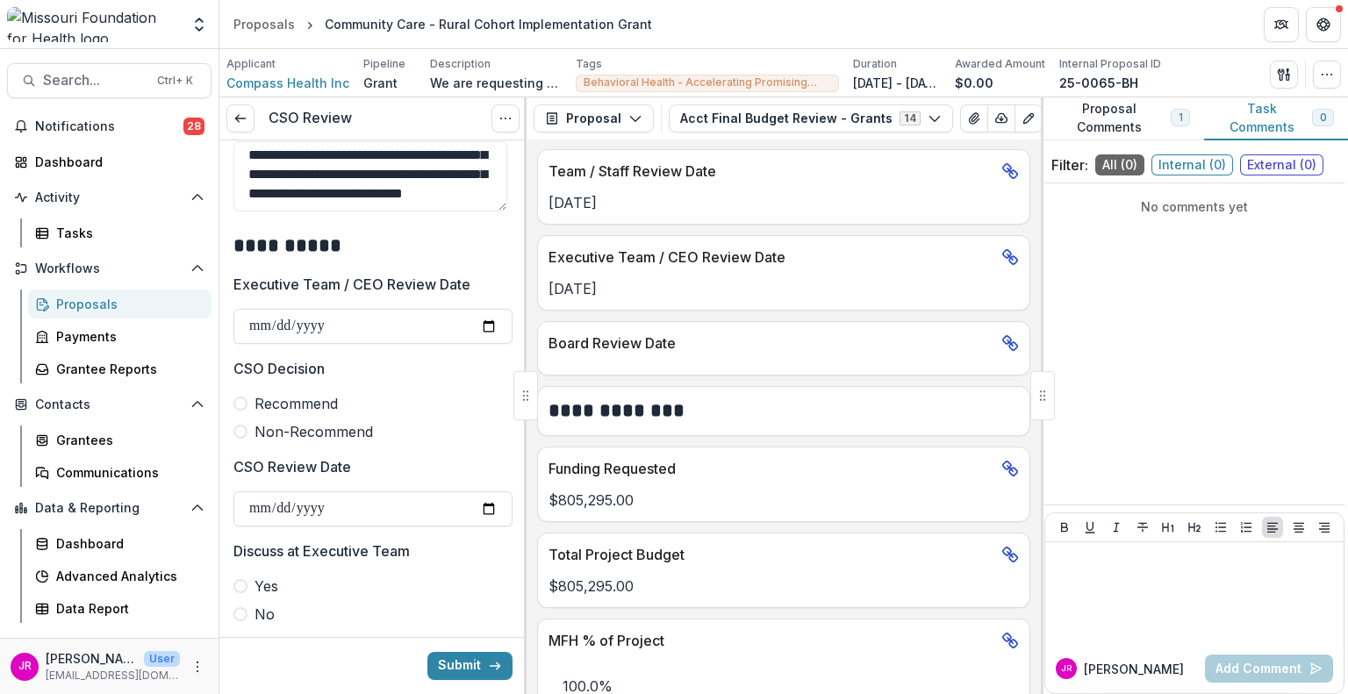
scroll to position [702, 0]
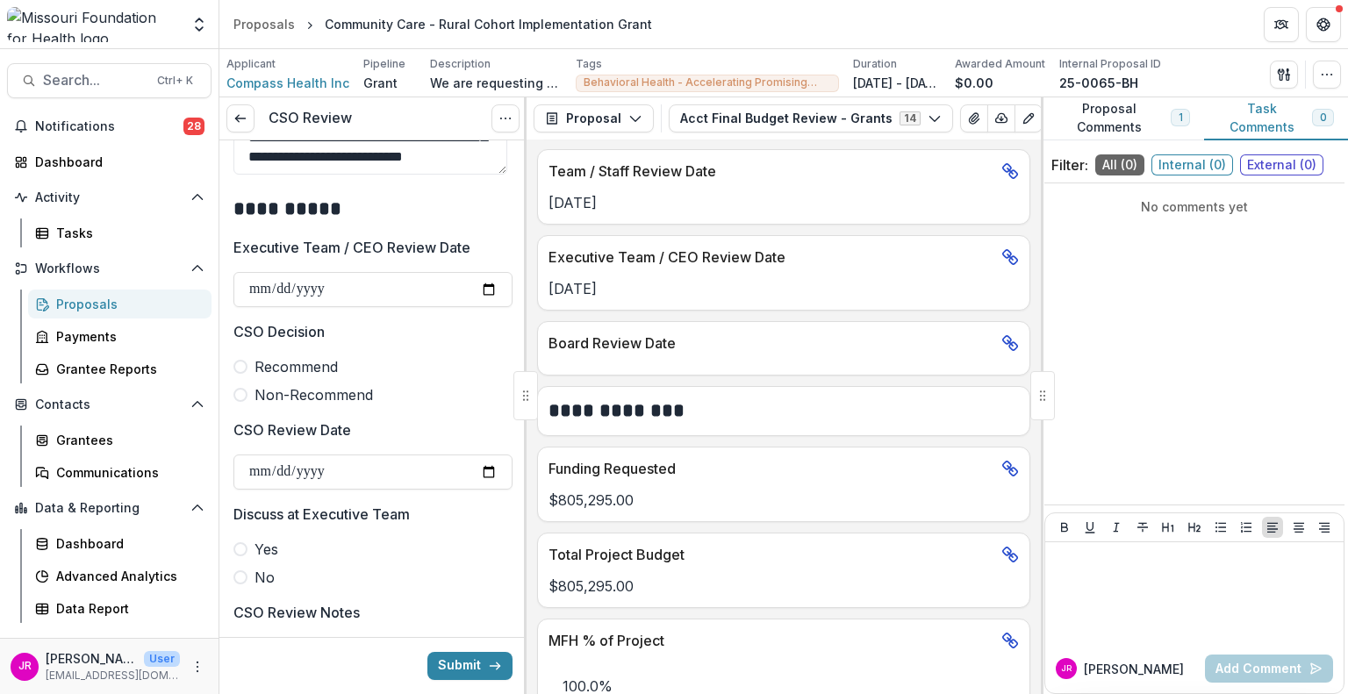
click at [248, 366] on label "Recommend" at bounding box center [373, 366] width 279 height 21
click at [478, 462] on input "CSO Review Date" at bounding box center [373, 472] width 279 height 35
type input "**********"
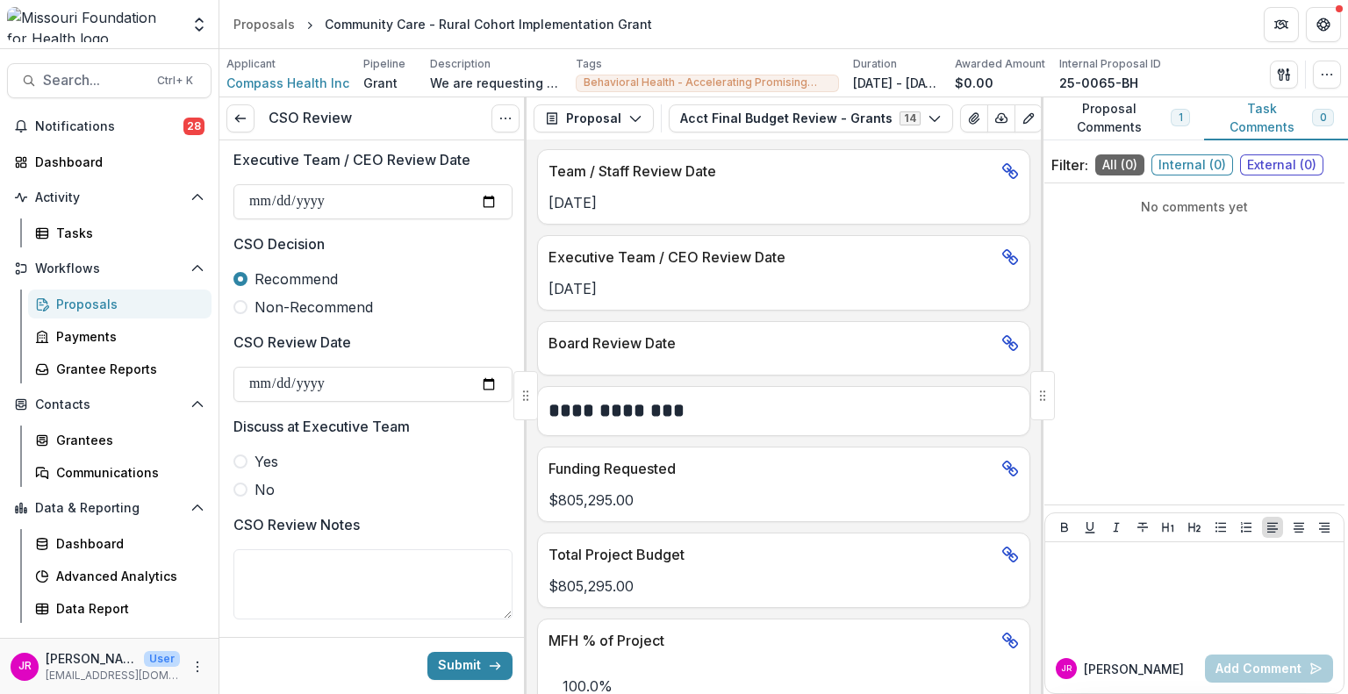
click at [247, 485] on span at bounding box center [241, 490] width 14 height 14
click at [445, 675] on button "Submit" at bounding box center [470, 666] width 85 height 28
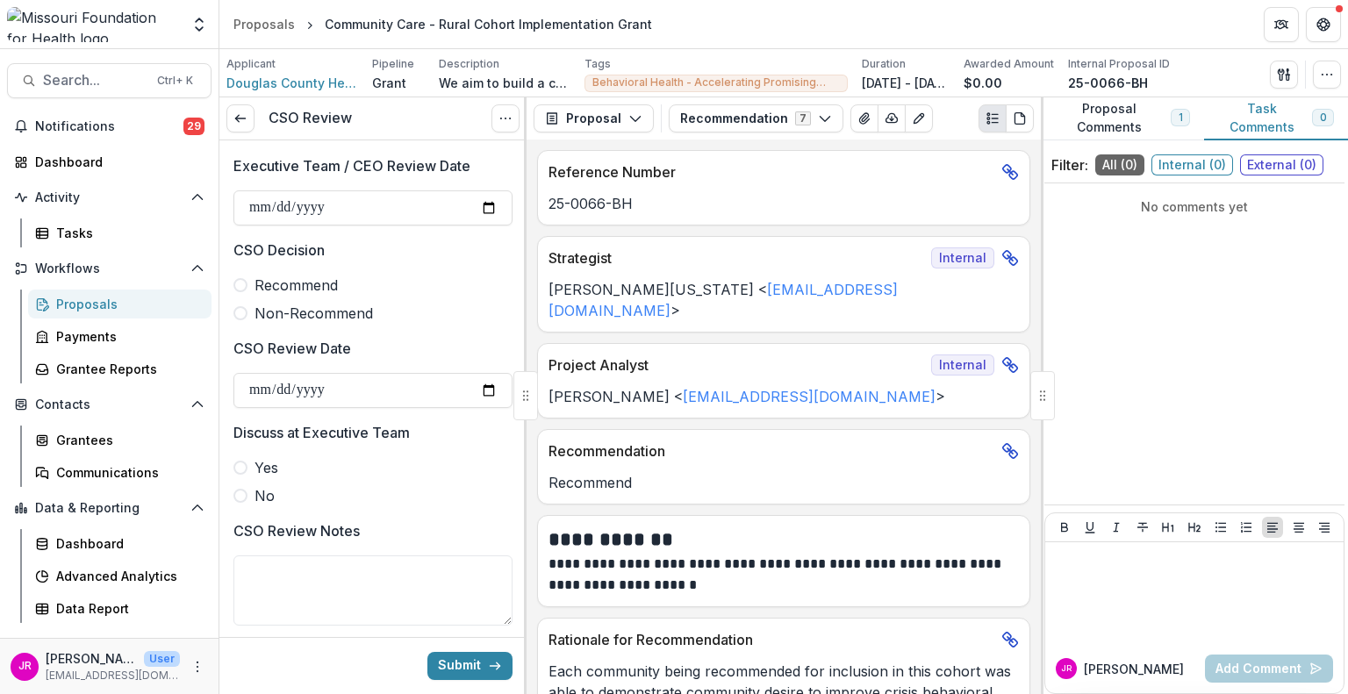
scroll to position [790, 0]
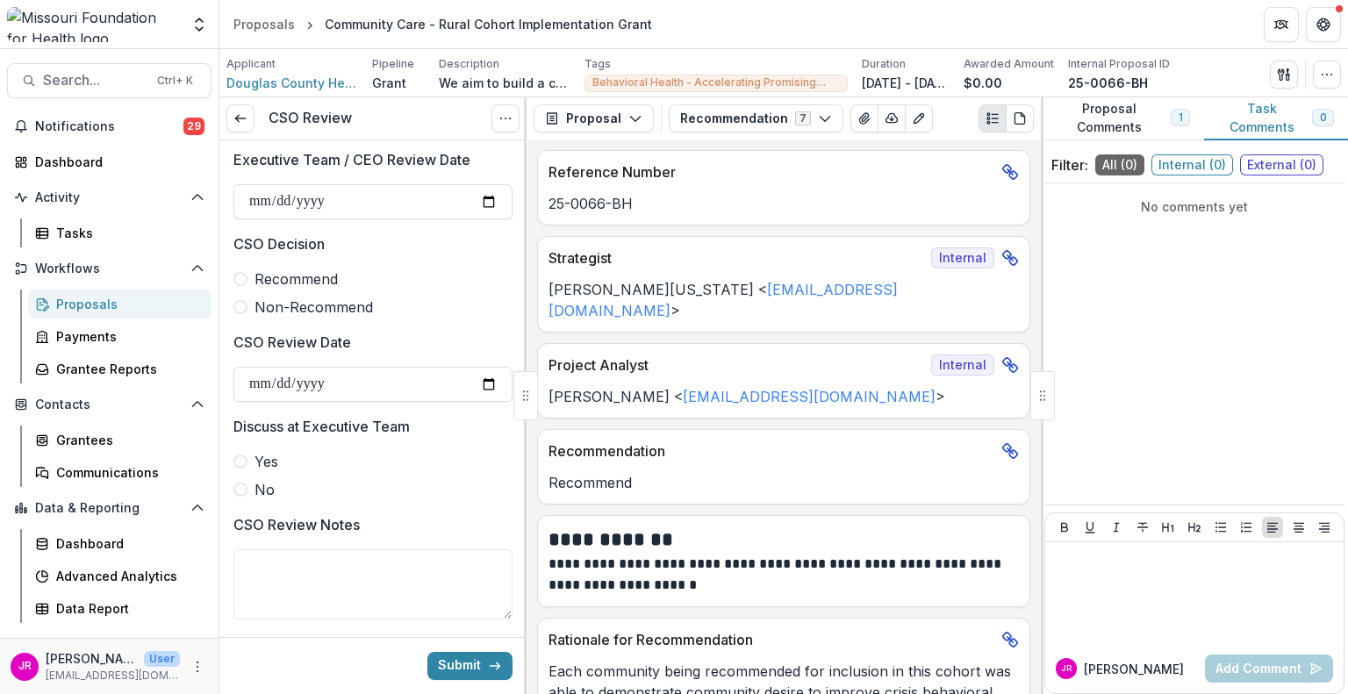
click at [246, 276] on span at bounding box center [241, 279] width 14 height 14
click at [484, 385] on input "CSO Review Date" at bounding box center [373, 384] width 279 height 35
type input "**********"
click at [248, 485] on label "No" at bounding box center [373, 489] width 279 height 21
click at [461, 665] on button "Submit" at bounding box center [470, 666] width 85 height 28
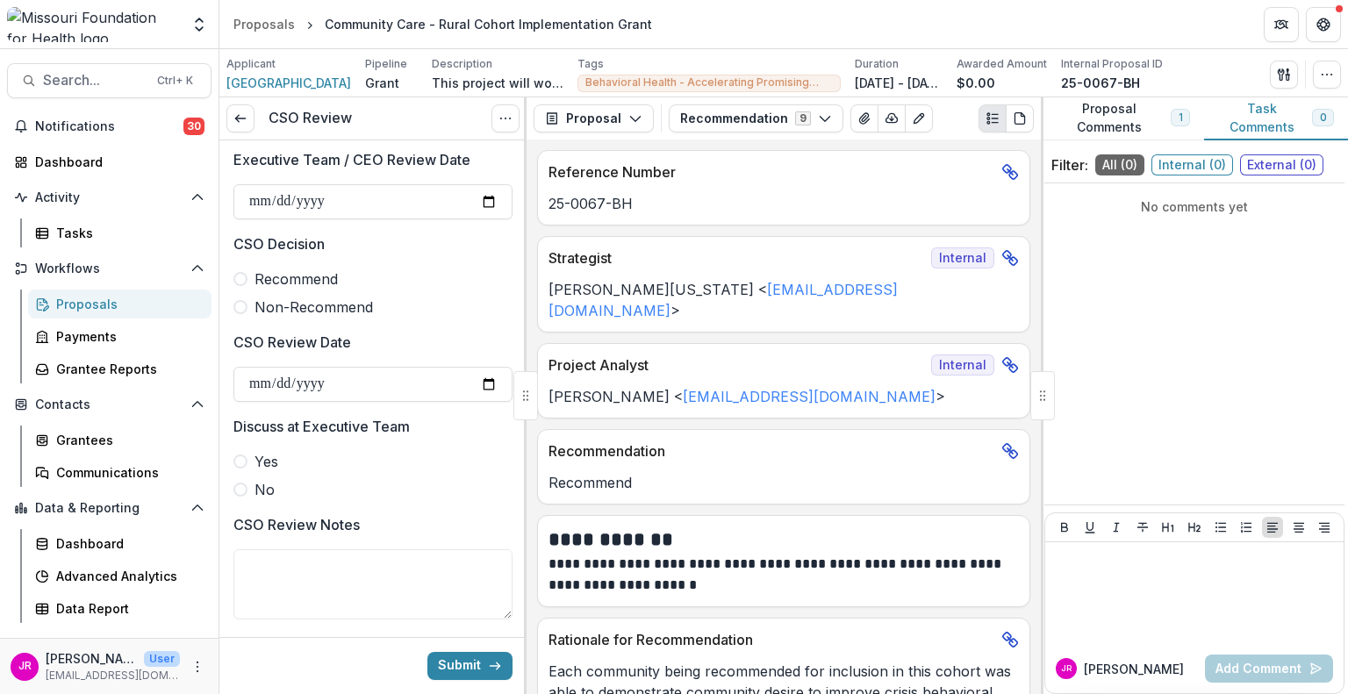
scroll to position [702, 0]
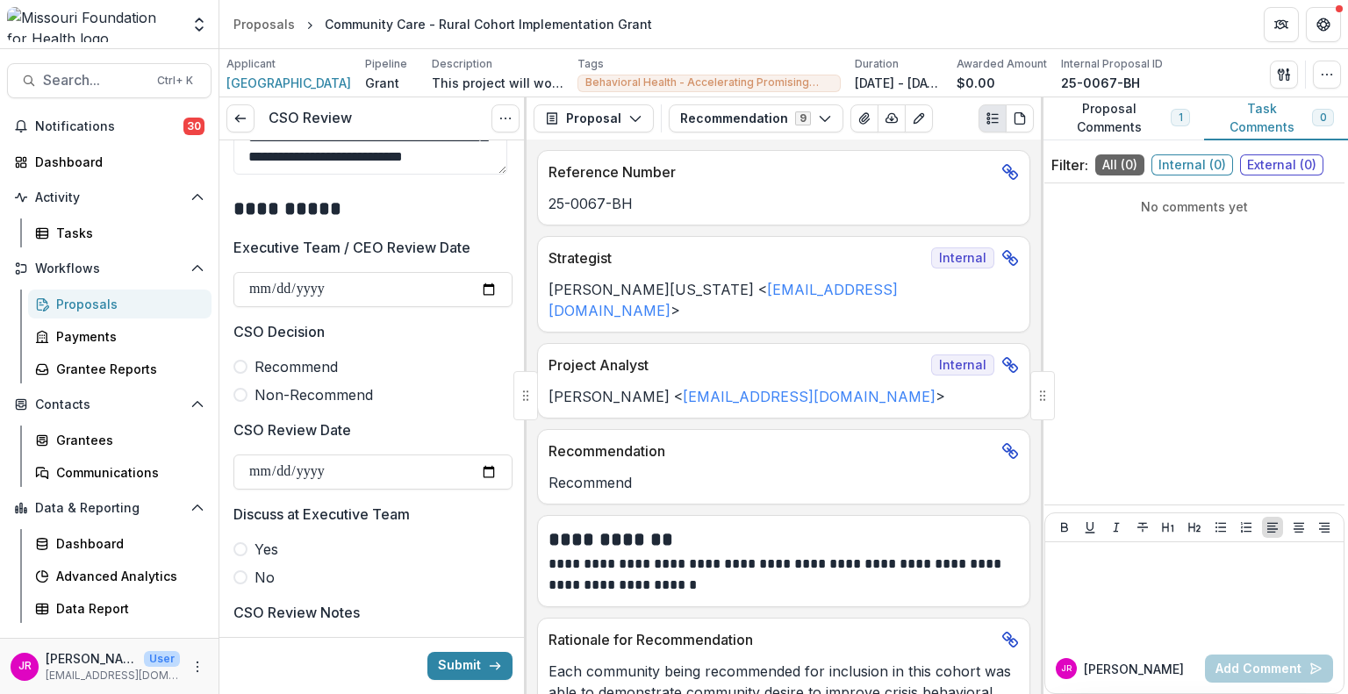
click at [240, 364] on span at bounding box center [241, 367] width 14 height 14
click at [479, 470] on input "CSO Review Date" at bounding box center [373, 472] width 279 height 35
type input "**********"
click at [239, 578] on span at bounding box center [241, 578] width 14 height 14
click at [452, 669] on button "Submit" at bounding box center [470, 666] width 85 height 28
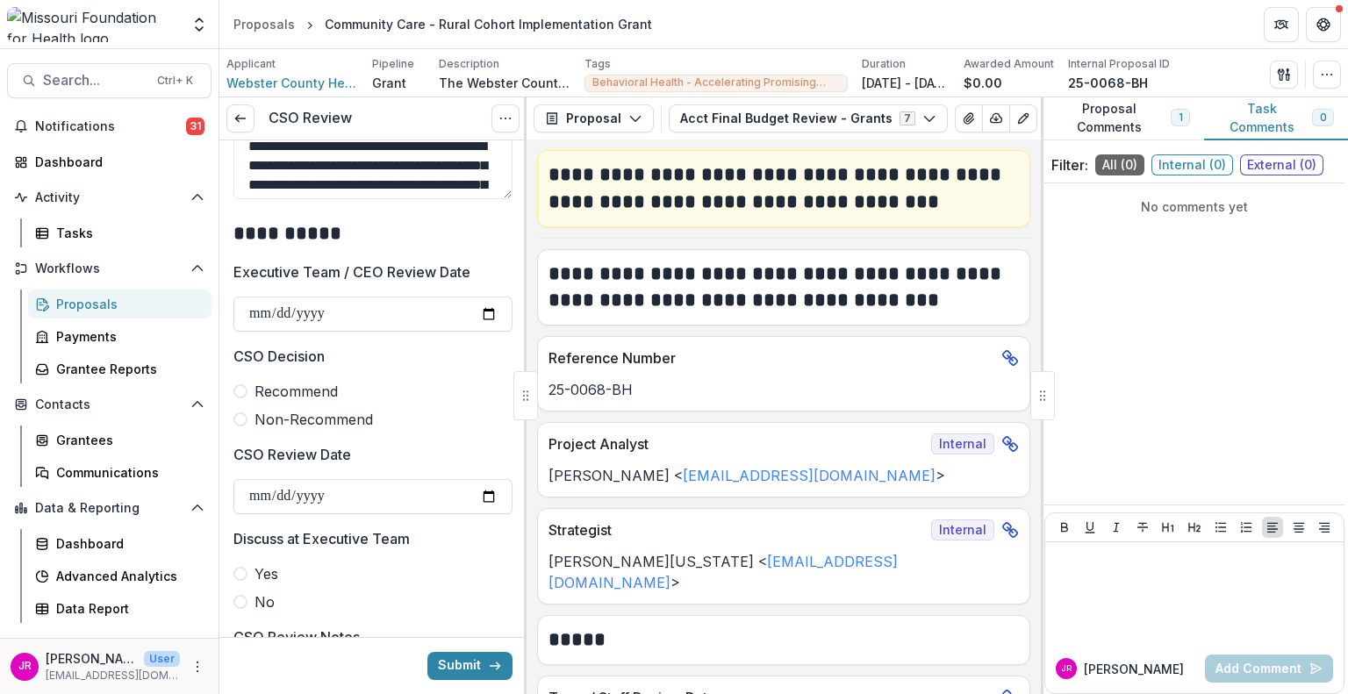
scroll to position [702, 0]
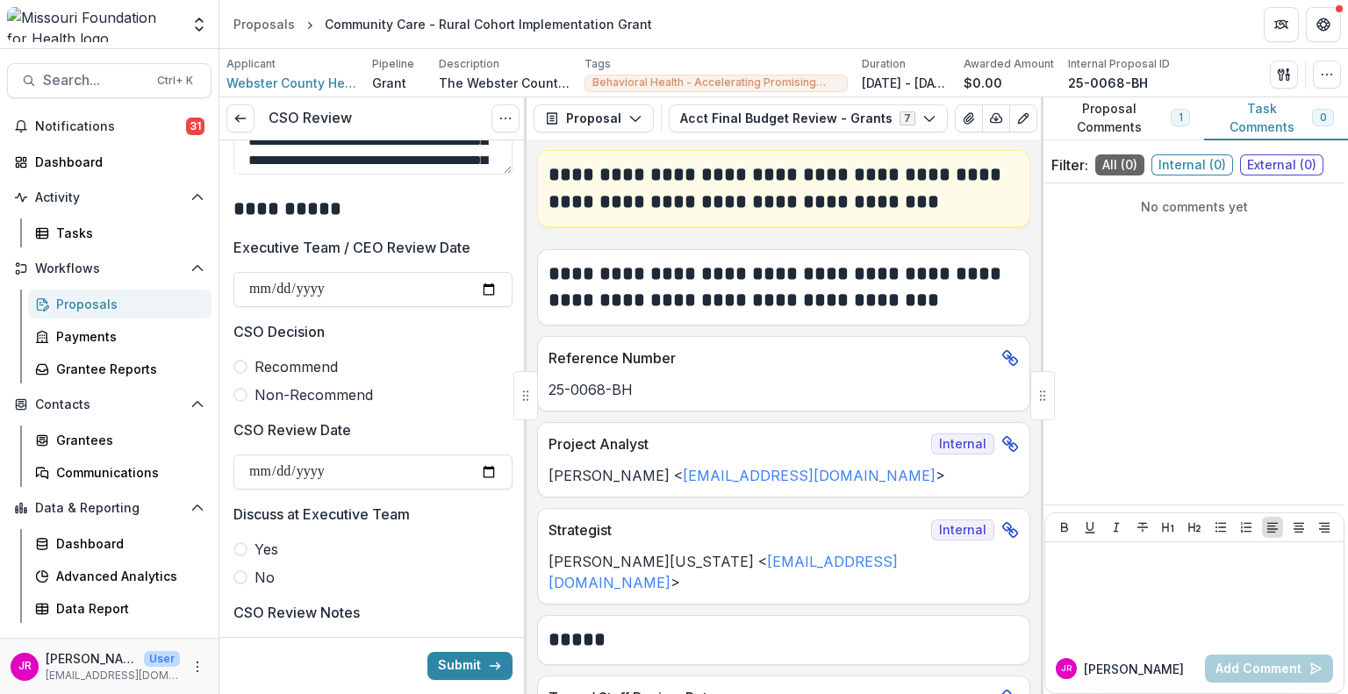
click at [241, 361] on span at bounding box center [241, 367] width 14 height 14
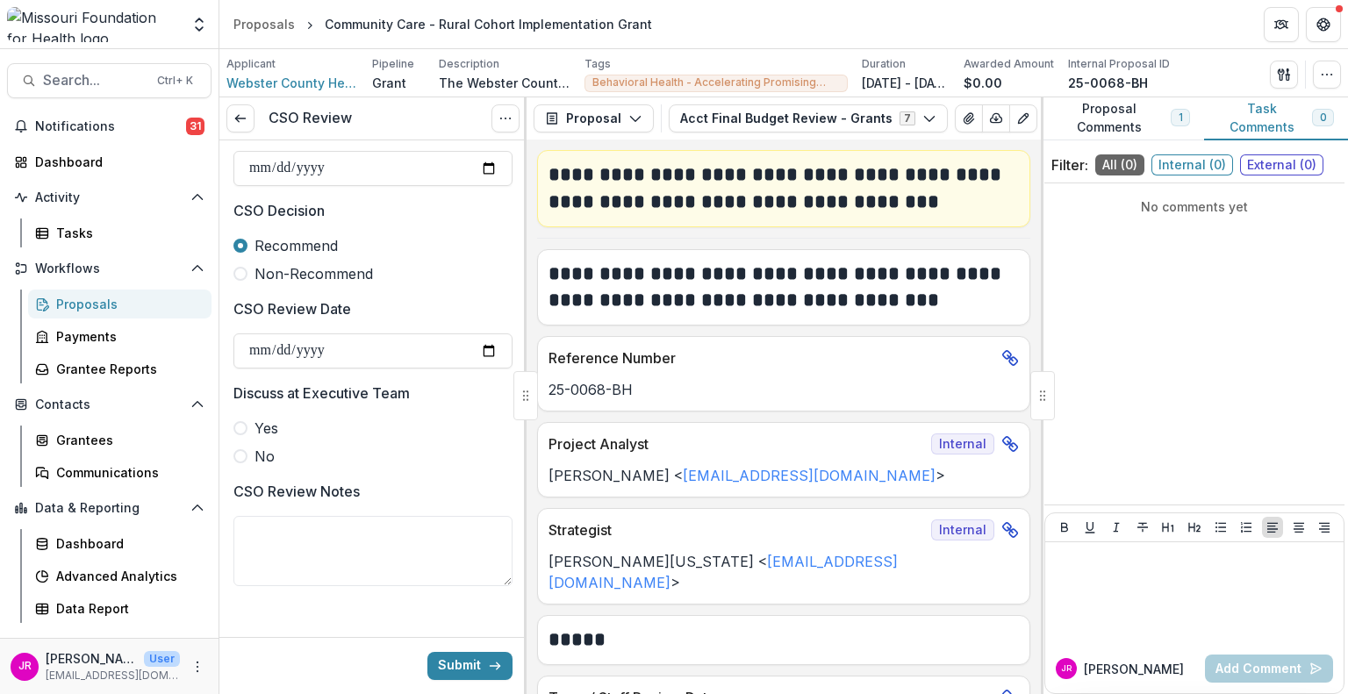
scroll to position [834, 0]
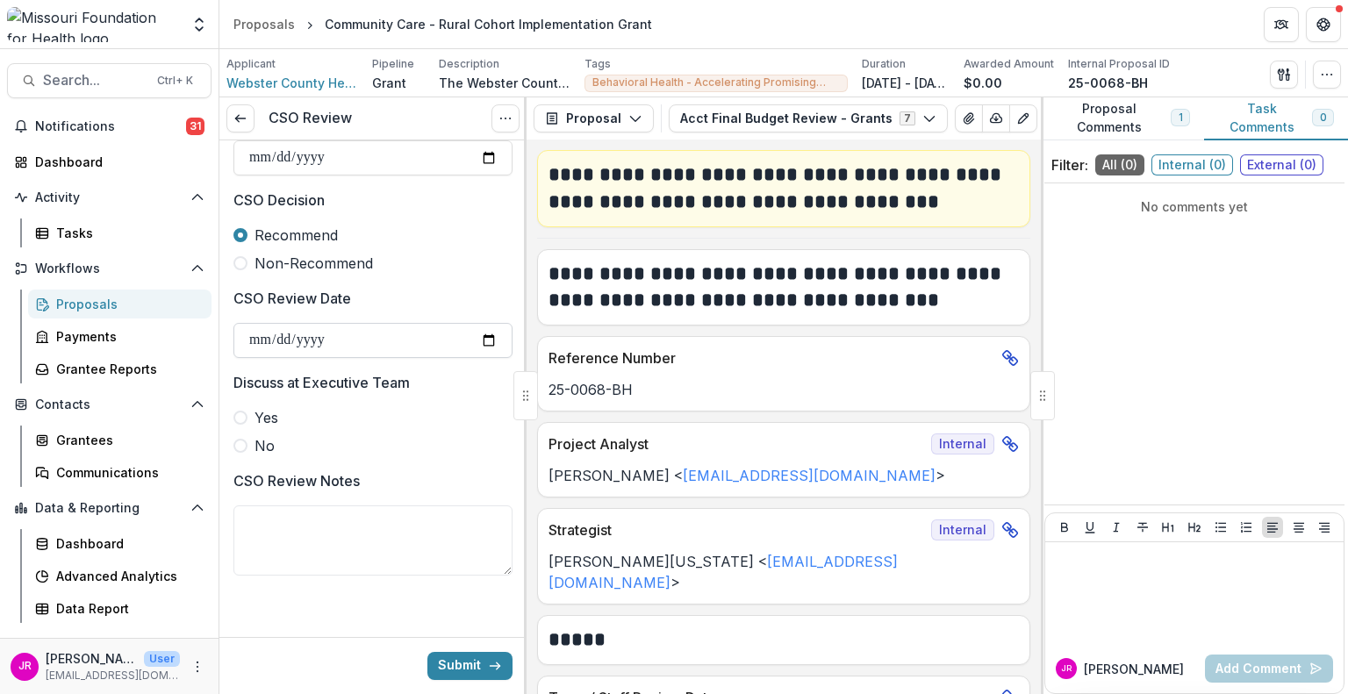
click at [487, 336] on input "CSO Review Date" at bounding box center [373, 340] width 279 height 35
type input "**********"
click at [245, 444] on span at bounding box center [241, 446] width 14 height 14
click at [460, 669] on button "Submit" at bounding box center [470, 666] width 85 height 28
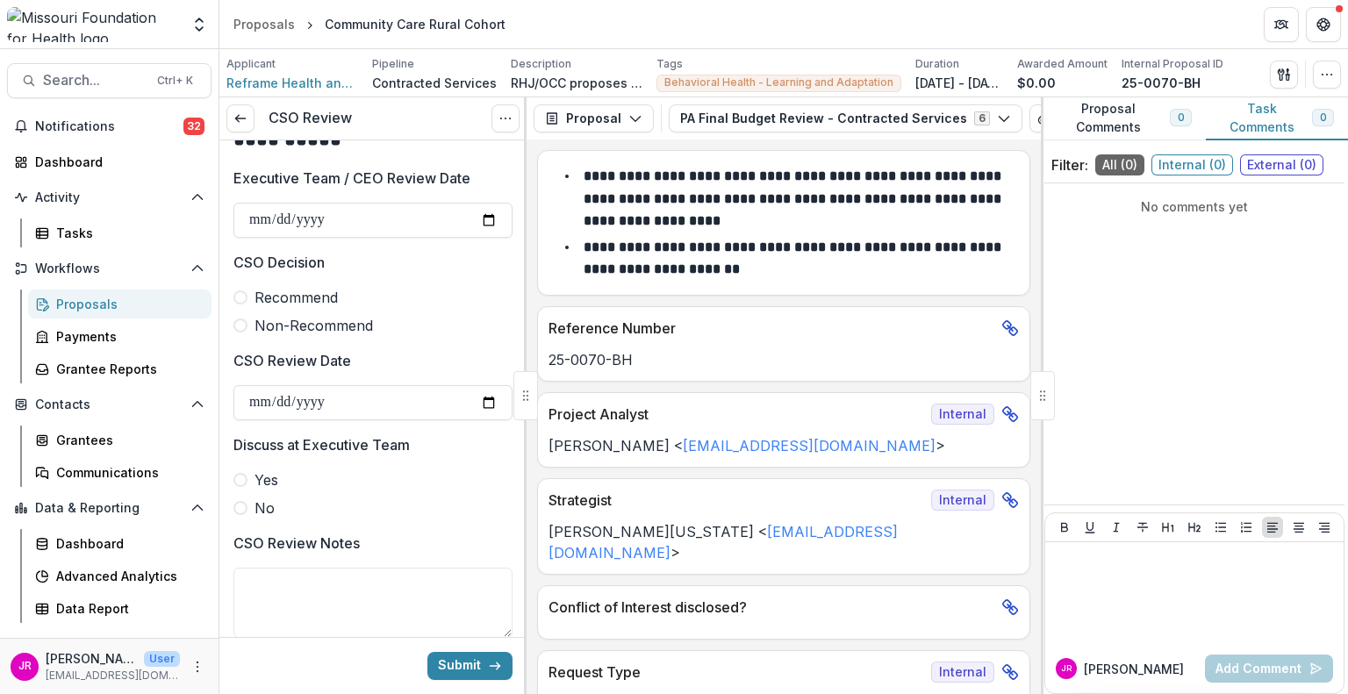
scroll to position [746, 0]
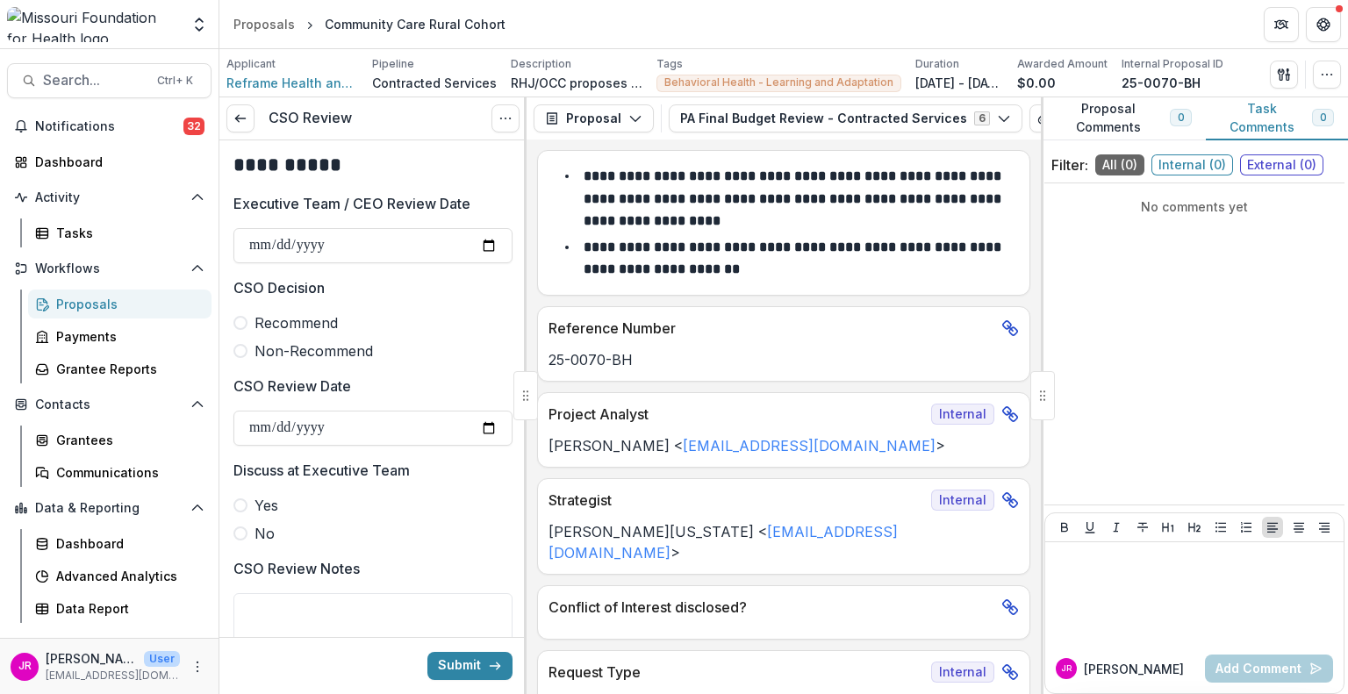
click at [243, 321] on span at bounding box center [241, 323] width 14 height 14
click at [484, 424] on input "CSO Review Date" at bounding box center [373, 428] width 279 height 35
type input "**********"
click at [241, 533] on span at bounding box center [241, 534] width 14 height 14
click at [458, 670] on button "Submit" at bounding box center [470, 666] width 85 height 28
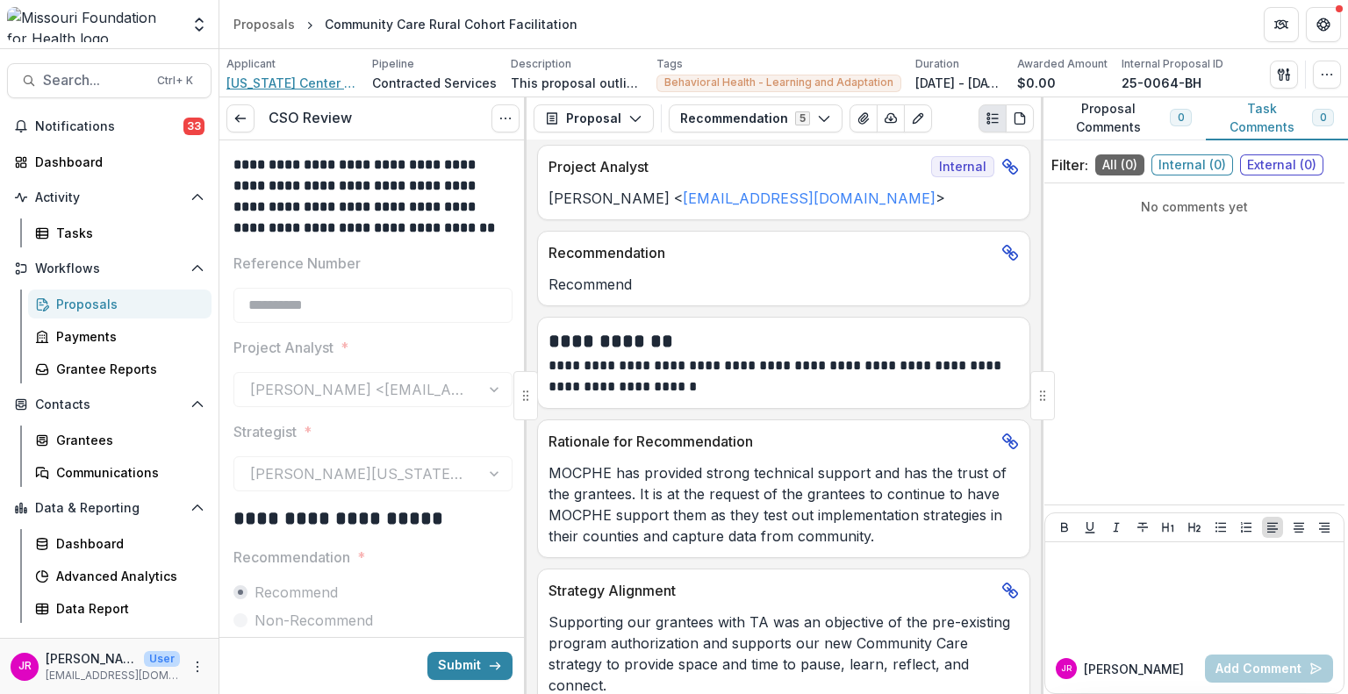
click at [320, 77] on span "[US_STATE] Center for Public Health Excellence" at bounding box center [292, 83] width 132 height 18
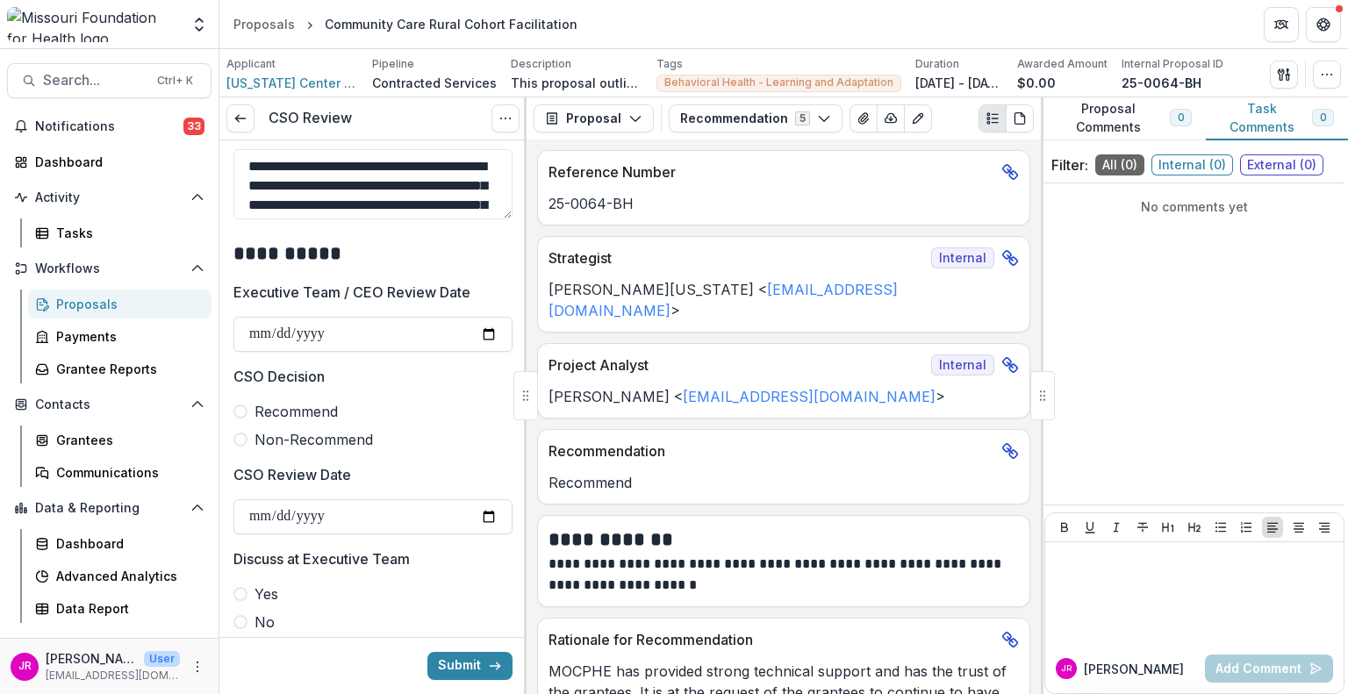
scroll to position [790, 0]
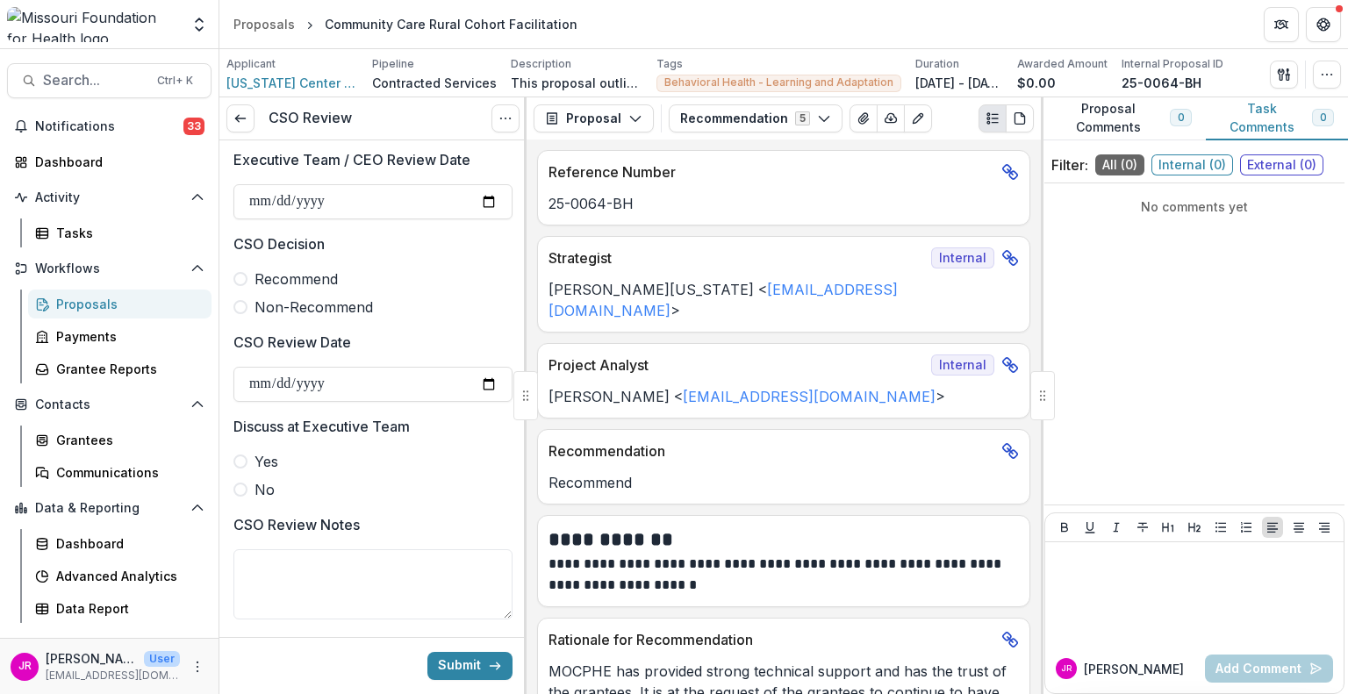
click at [239, 272] on span at bounding box center [241, 279] width 14 height 14
click at [486, 379] on input "CSO Review Date" at bounding box center [373, 384] width 279 height 35
type input "**********"
click at [241, 495] on span at bounding box center [241, 490] width 14 height 14
click at [459, 672] on button "Submit" at bounding box center [470, 666] width 85 height 28
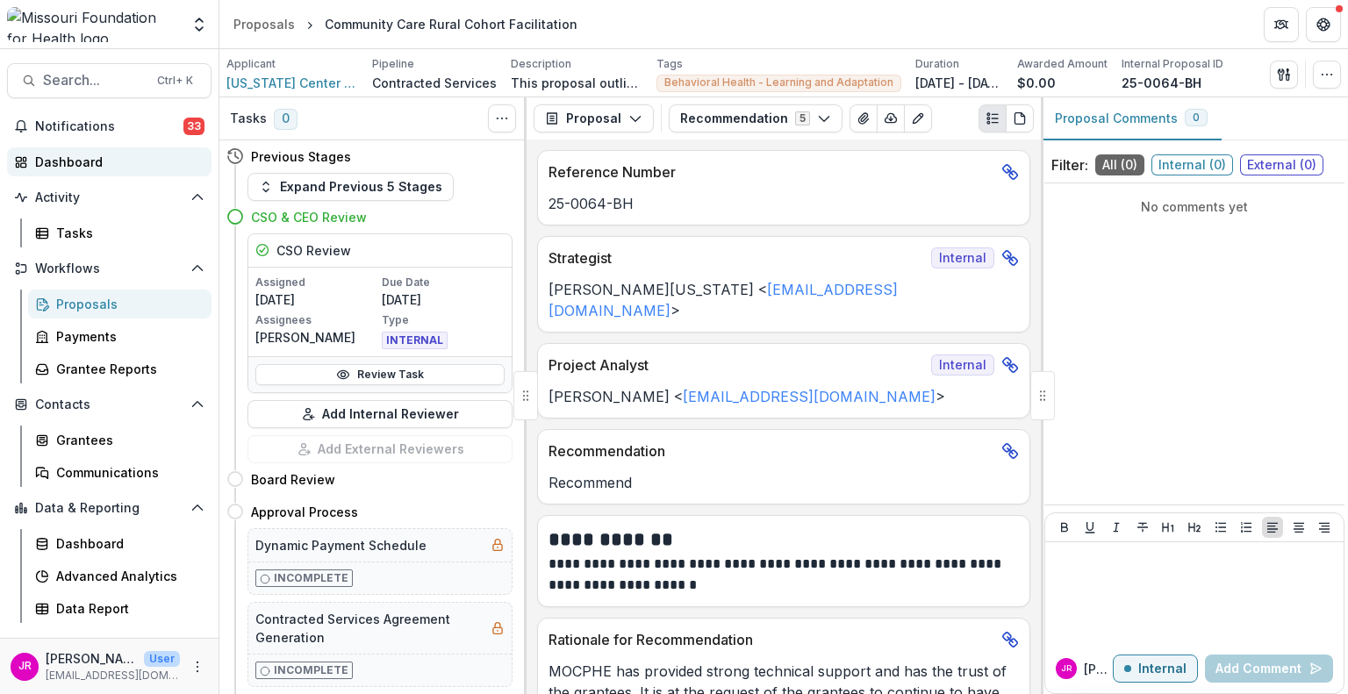
click at [84, 159] on div "Dashboard" at bounding box center [116, 162] width 162 height 18
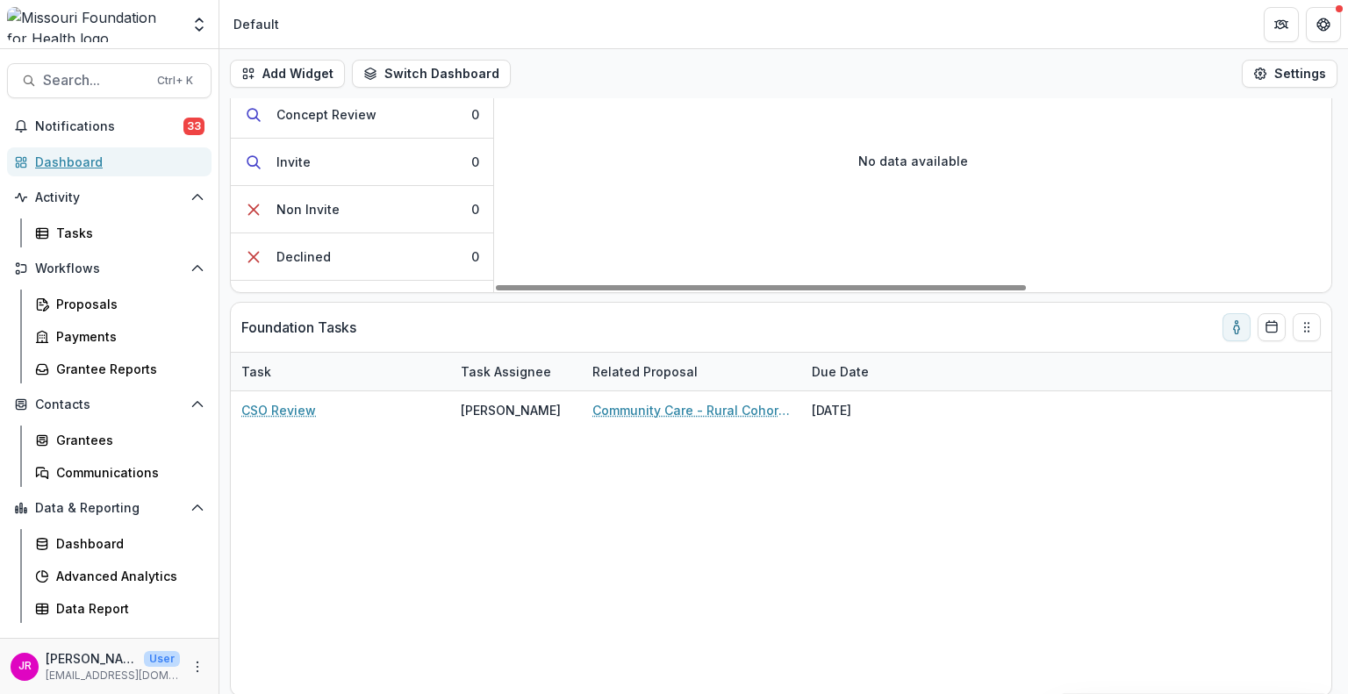
scroll to position [202, 0]
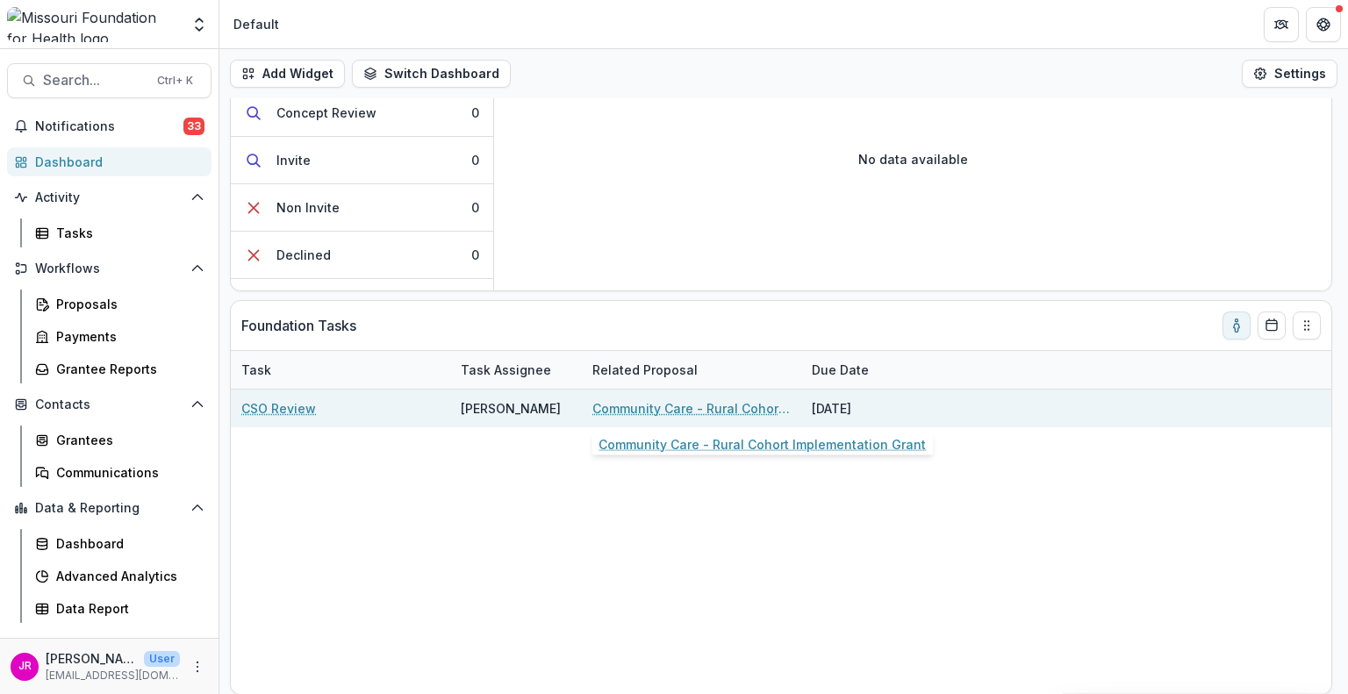
click at [663, 405] on link "Community Care - Rural Cohort Implementation Grant" at bounding box center [692, 408] width 198 height 18
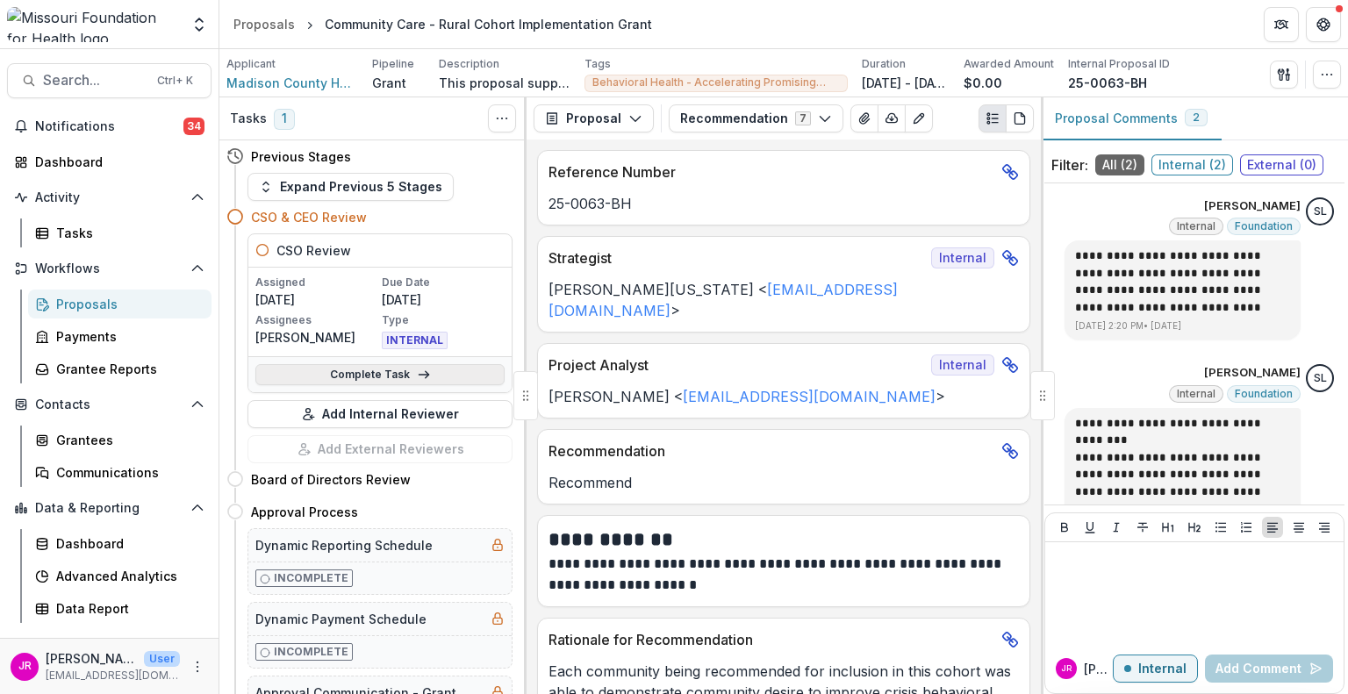
click at [374, 373] on link "Complete Task" at bounding box center [379, 374] width 249 height 21
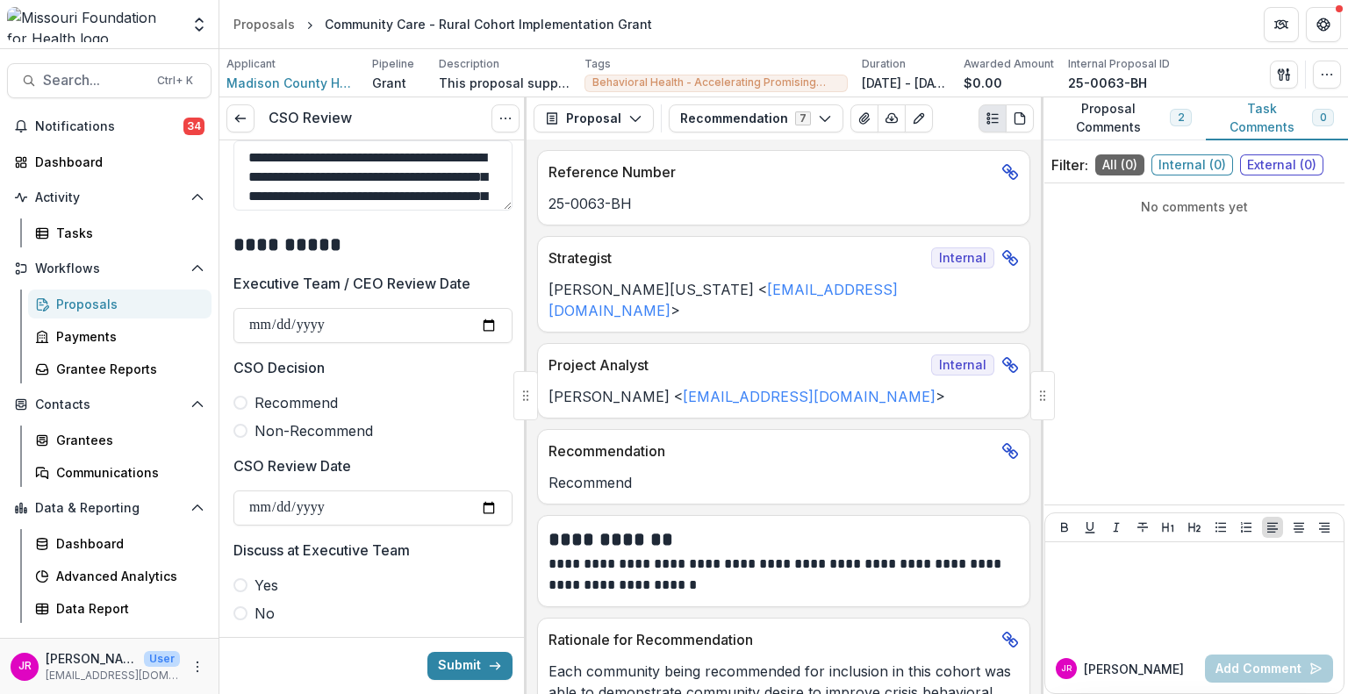
scroll to position [702, 0]
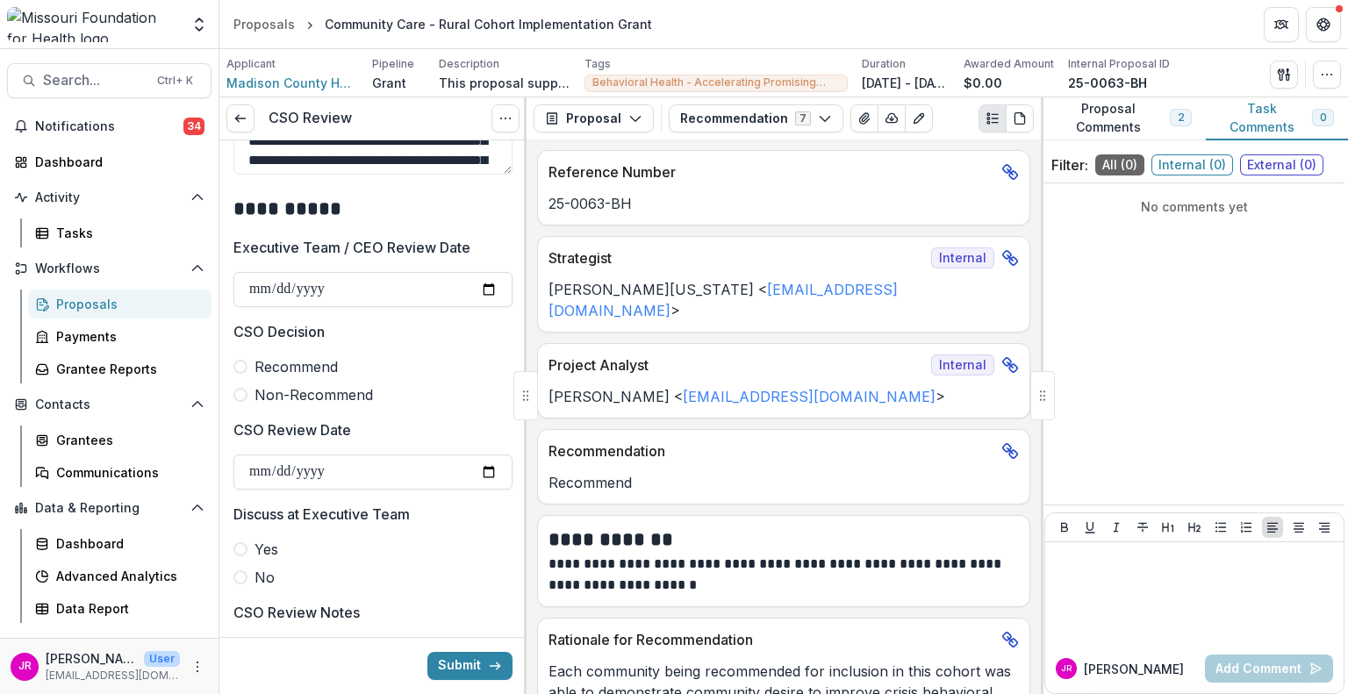
click at [239, 363] on span at bounding box center [241, 367] width 14 height 14
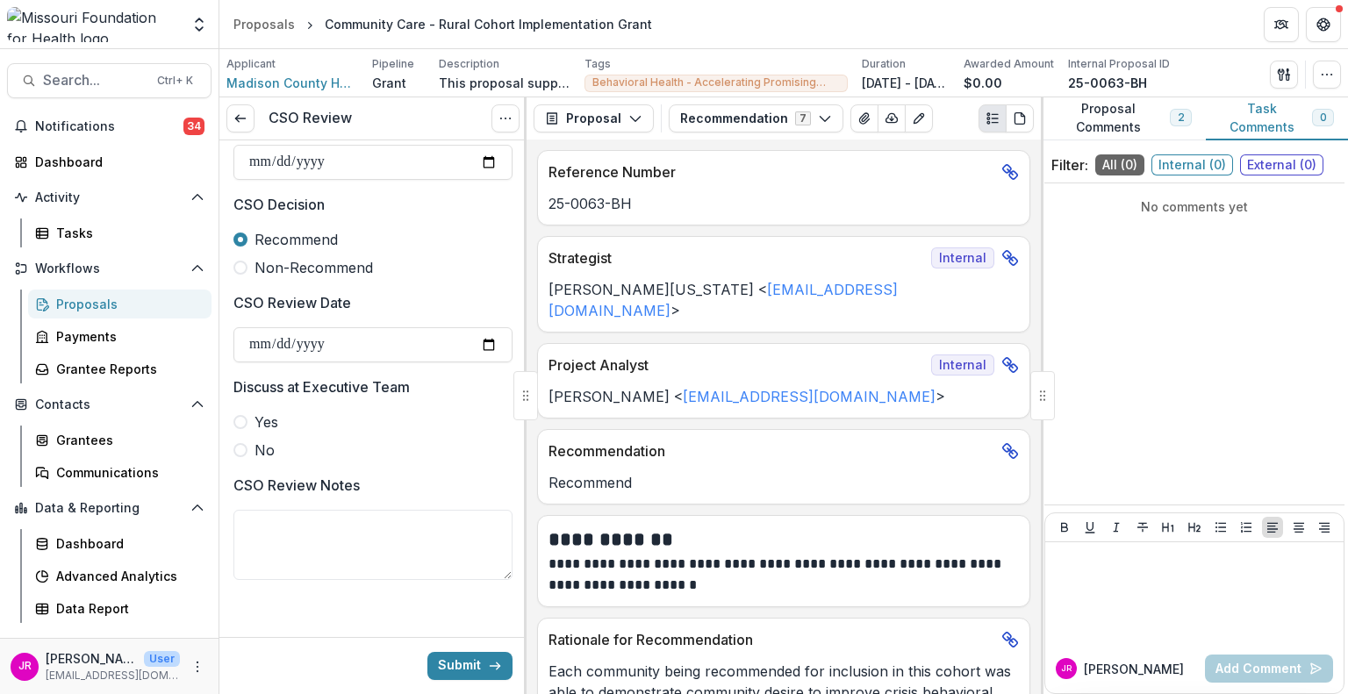
scroll to position [834, 0]
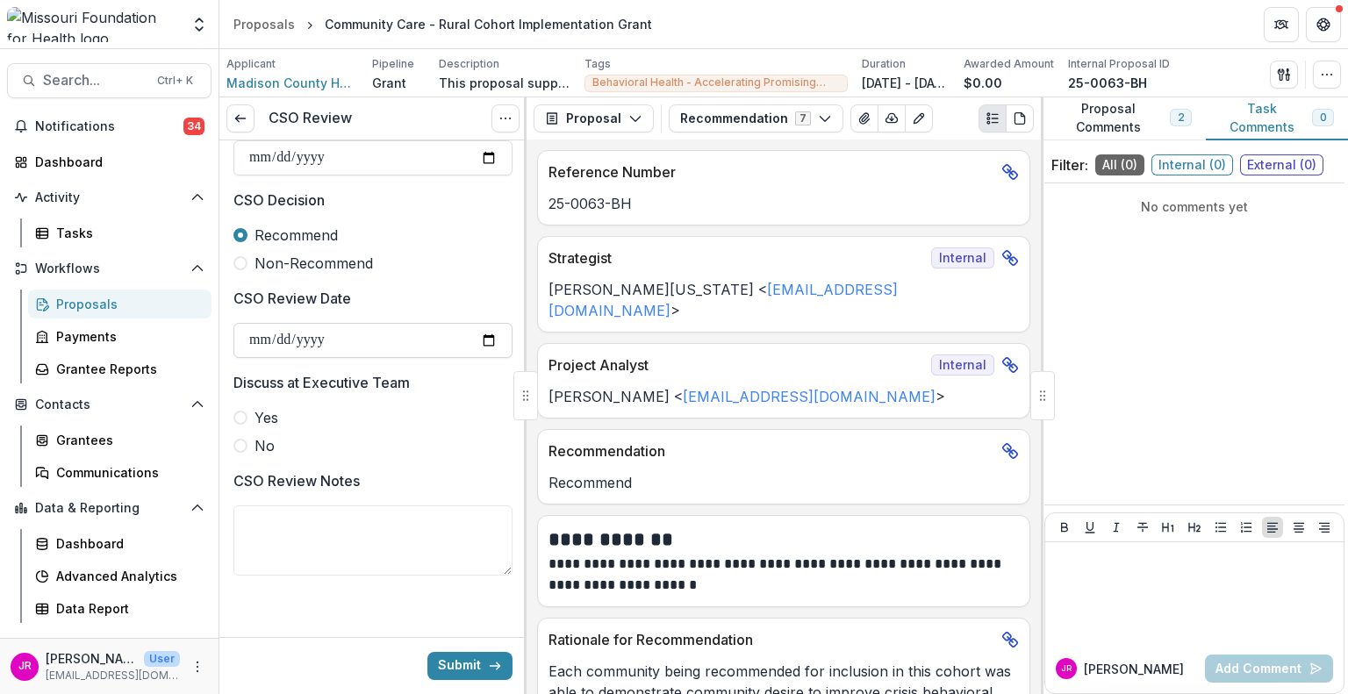
click at [478, 334] on input "CSO Review Date" at bounding box center [373, 340] width 279 height 35
type input "**********"
click at [237, 445] on span at bounding box center [241, 446] width 14 height 14
click at [455, 667] on button "Submit" at bounding box center [470, 666] width 85 height 28
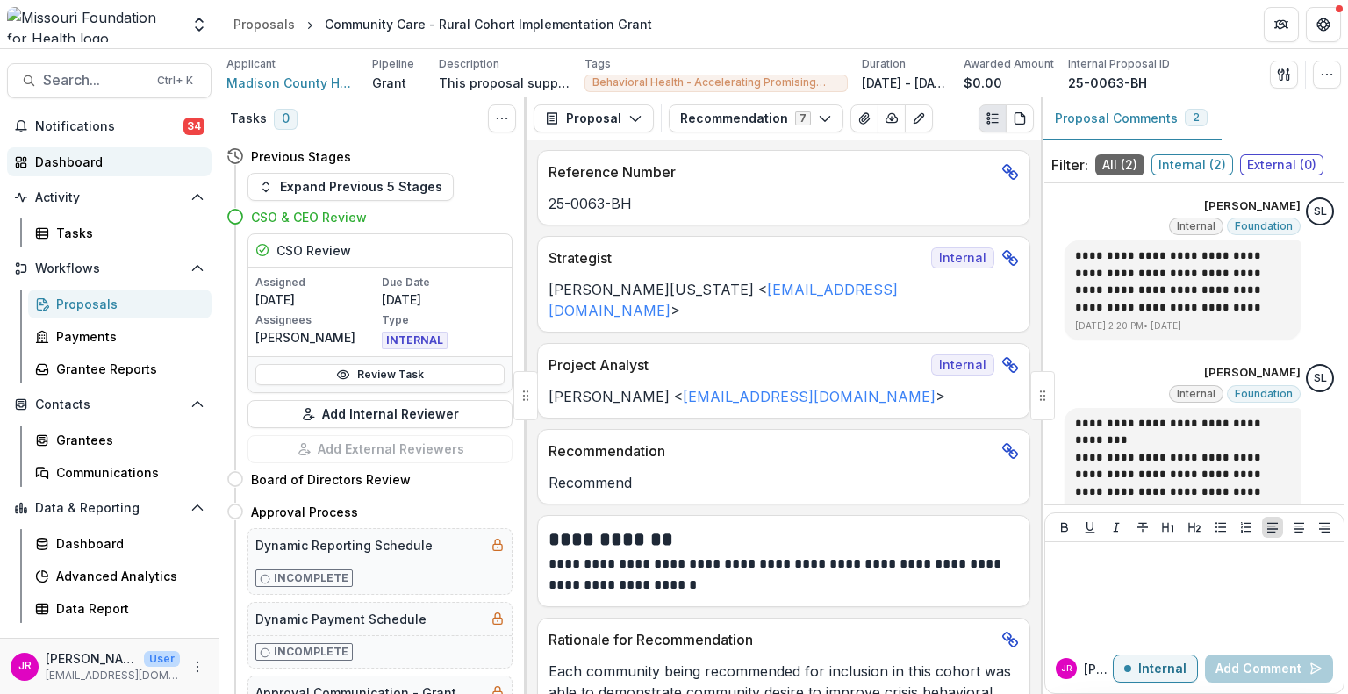
click at [77, 167] on div "Dashboard" at bounding box center [116, 162] width 162 height 18
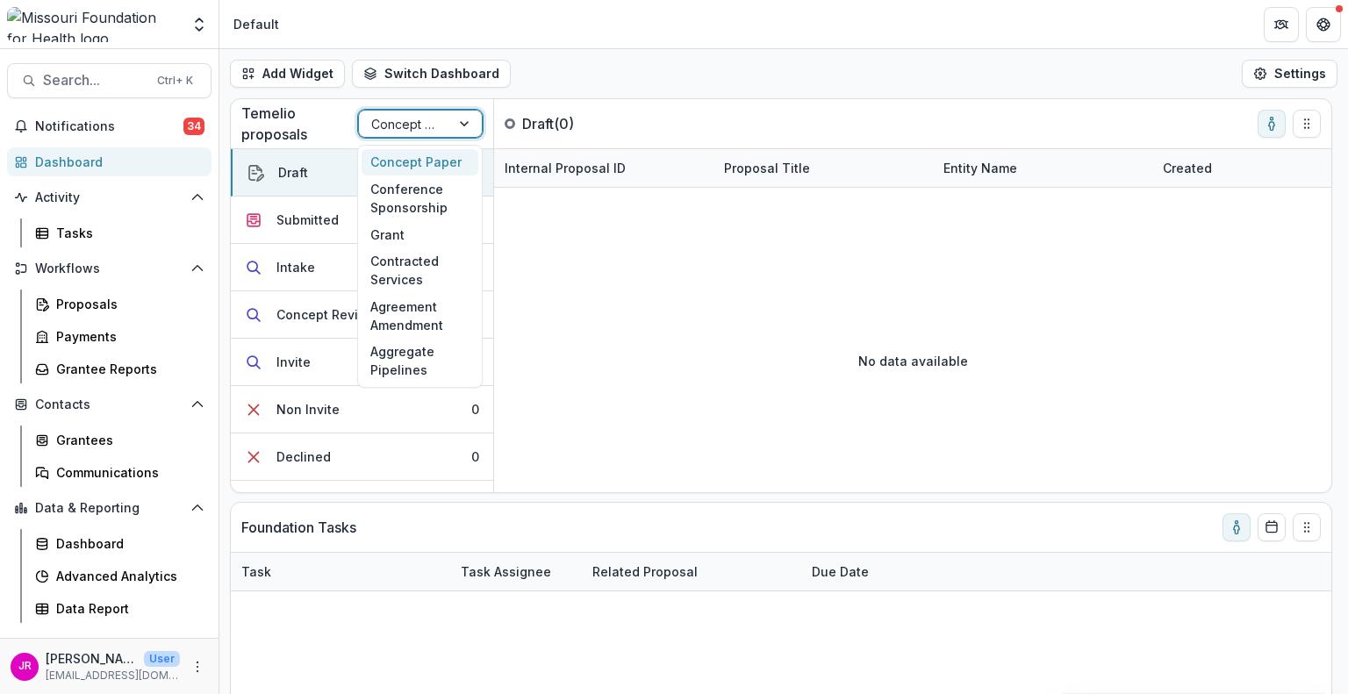
click at [463, 122] on div at bounding box center [466, 124] width 32 height 26
click at [429, 193] on div "Conference Sponsorship" at bounding box center [420, 199] width 117 height 46
click at [464, 126] on div at bounding box center [466, 124] width 32 height 26
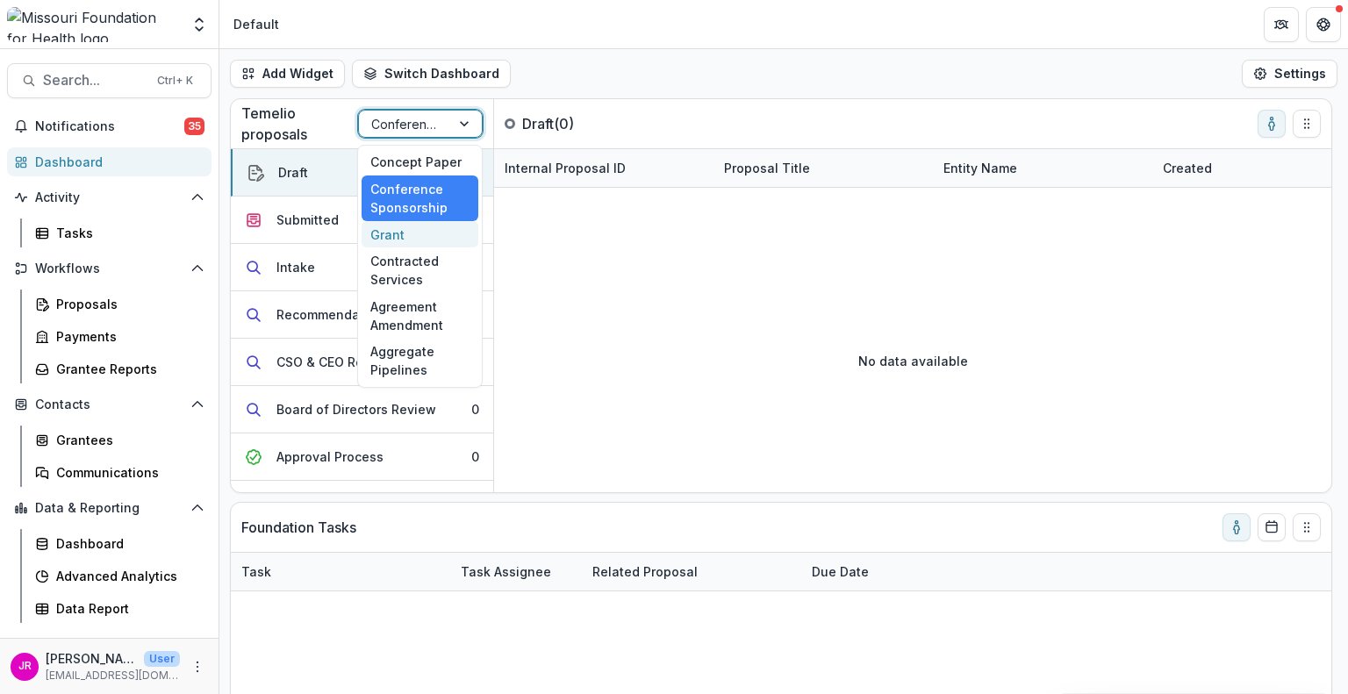
click at [438, 228] on div "Grant" at bounding box center [420, 234] width 117 height 27
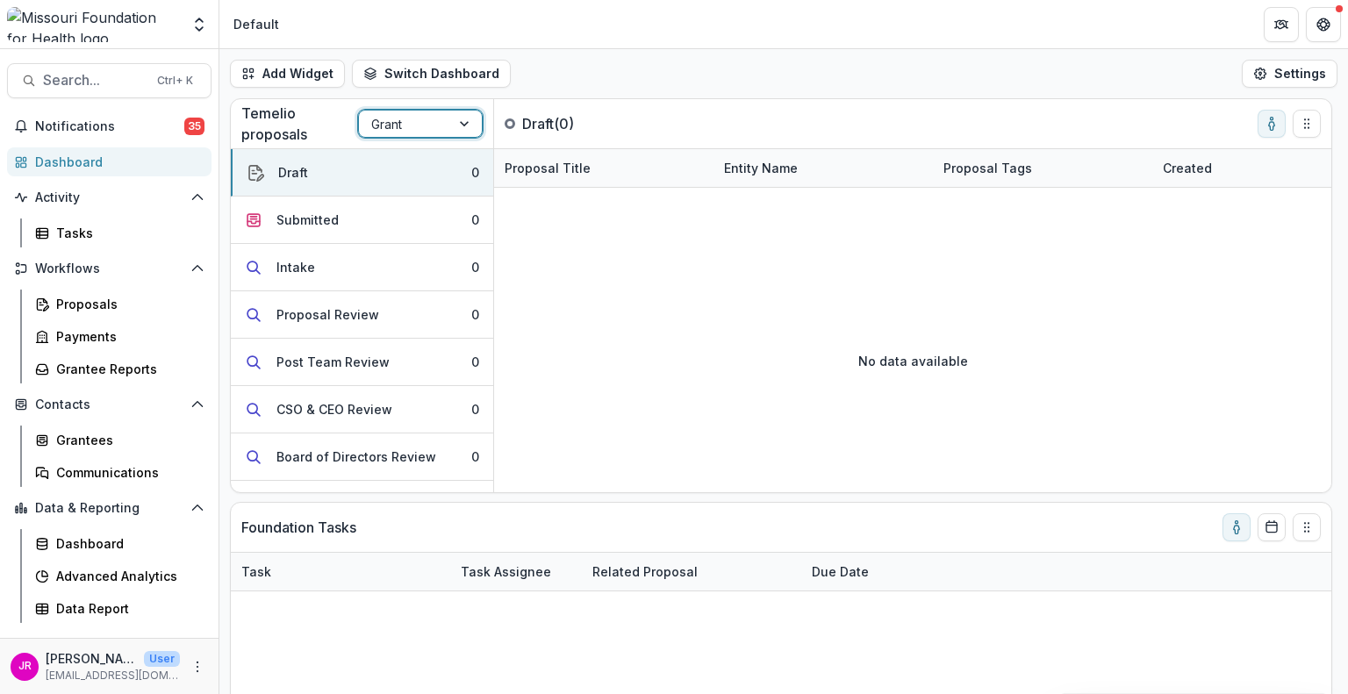
click at [465, 123] on div at bounding box center [466, 124] width 32 height 26
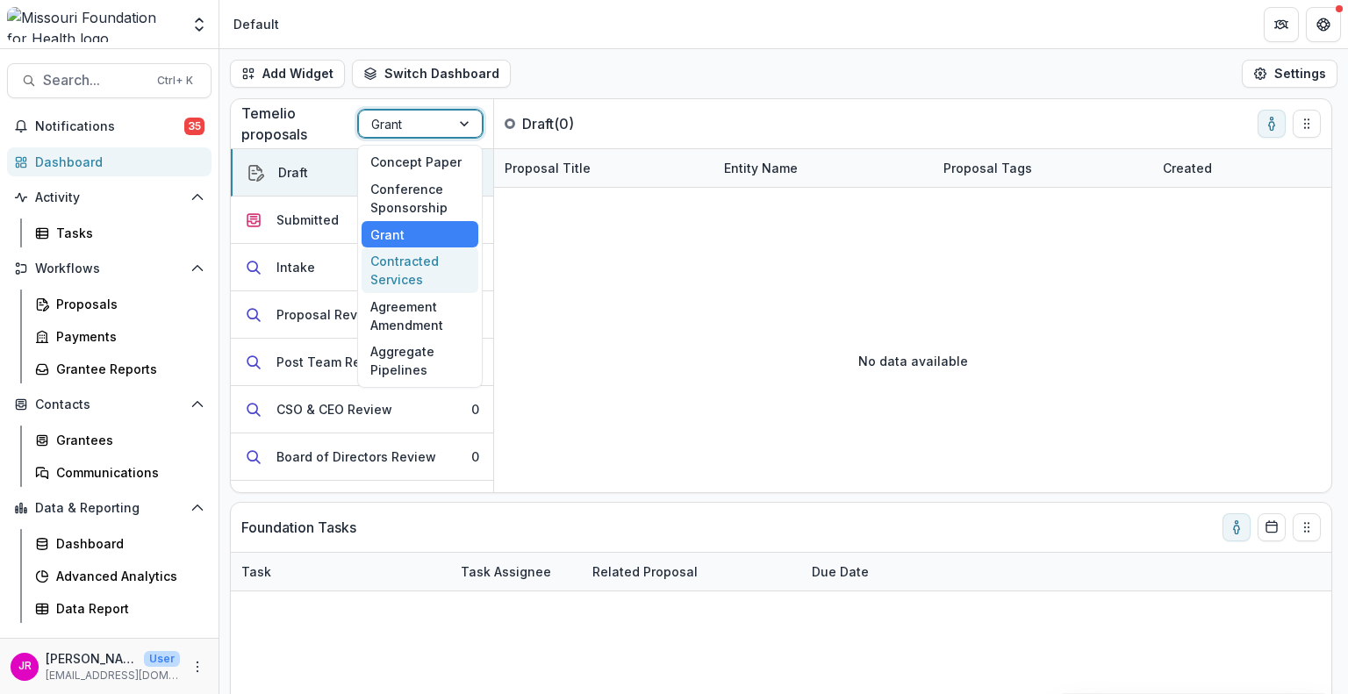
click at [440, 262] on div "Contracted Services" at bounding box center [420, 271] width 117 height 46
